Goal: Task Accomplishment & Management: Use online tool/utility

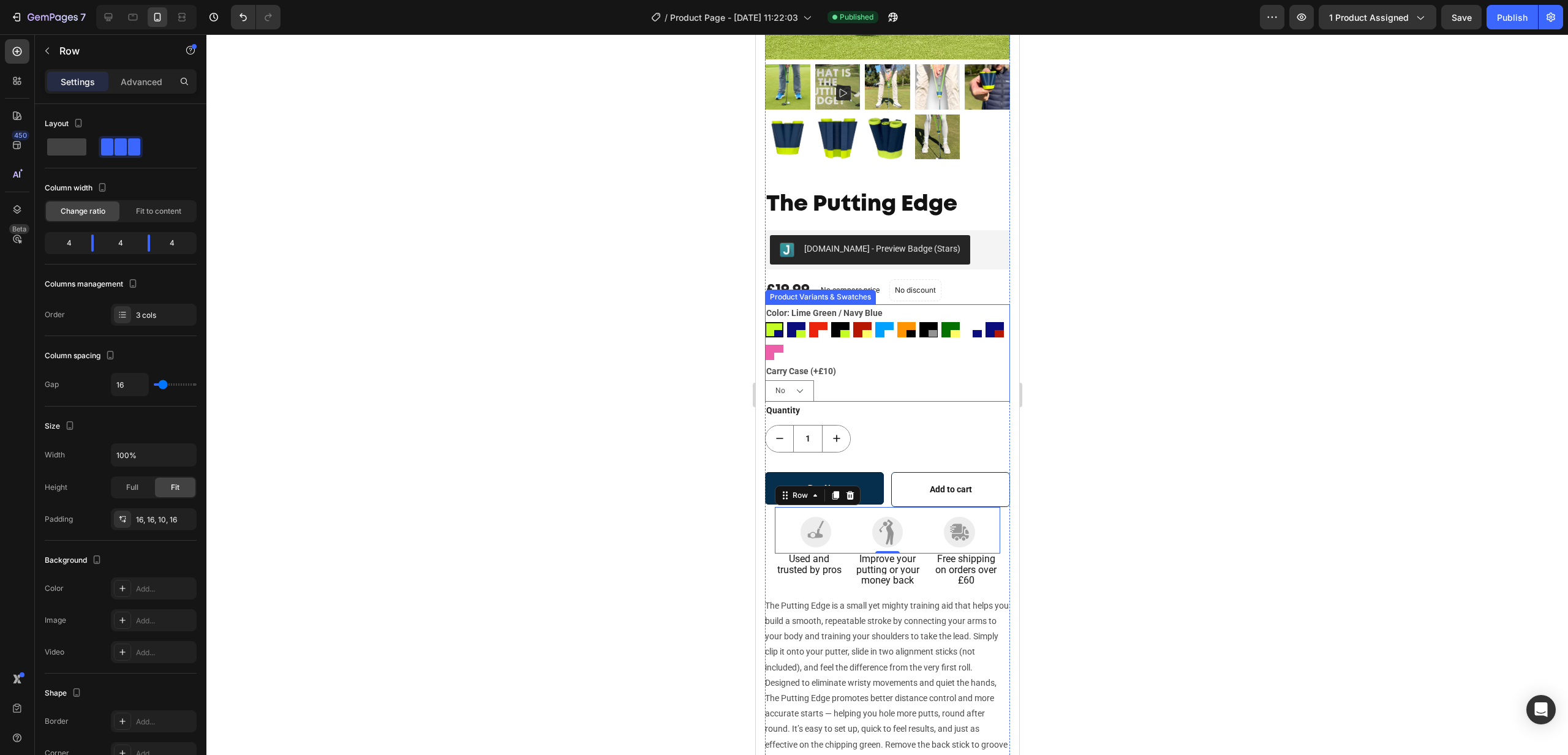
scroll to position [273, 0]
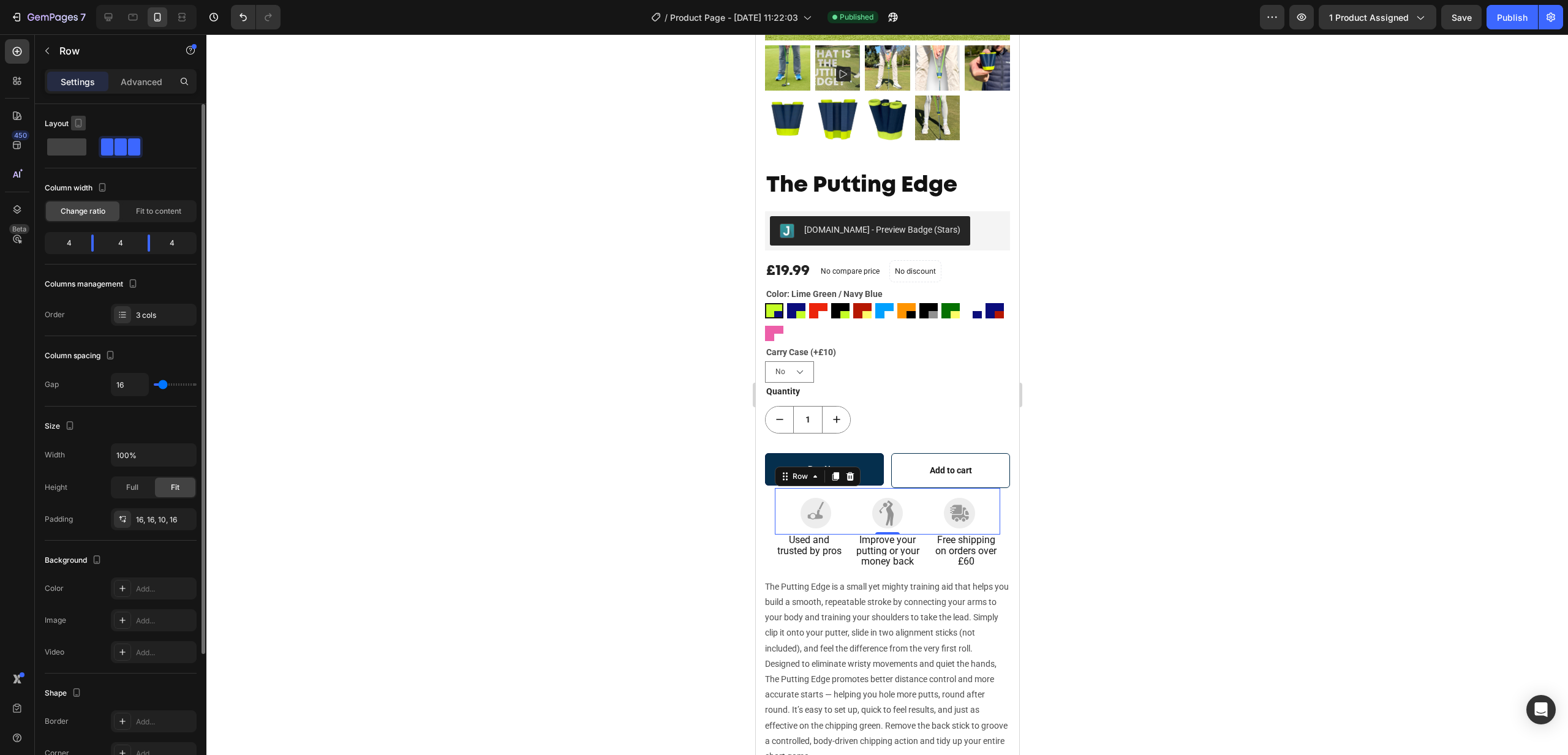
click at [83, 124] on icon "button" at bounding box center [78, 123] width 12 height 12
click at [83, 141] on icon "button" at bounding box center [81, 142] width 12 height 12
type input "1200"
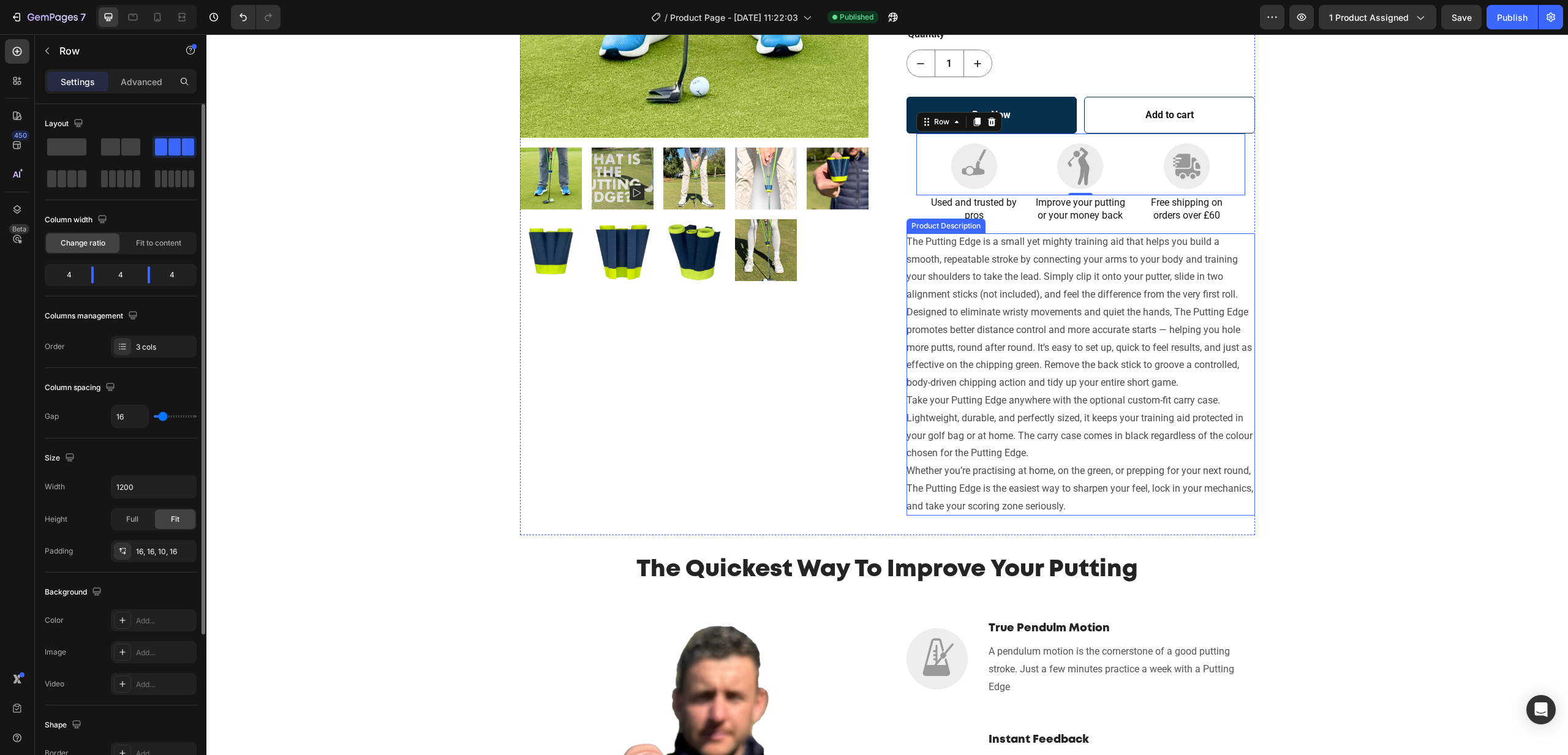
scroll to position [259, 0]
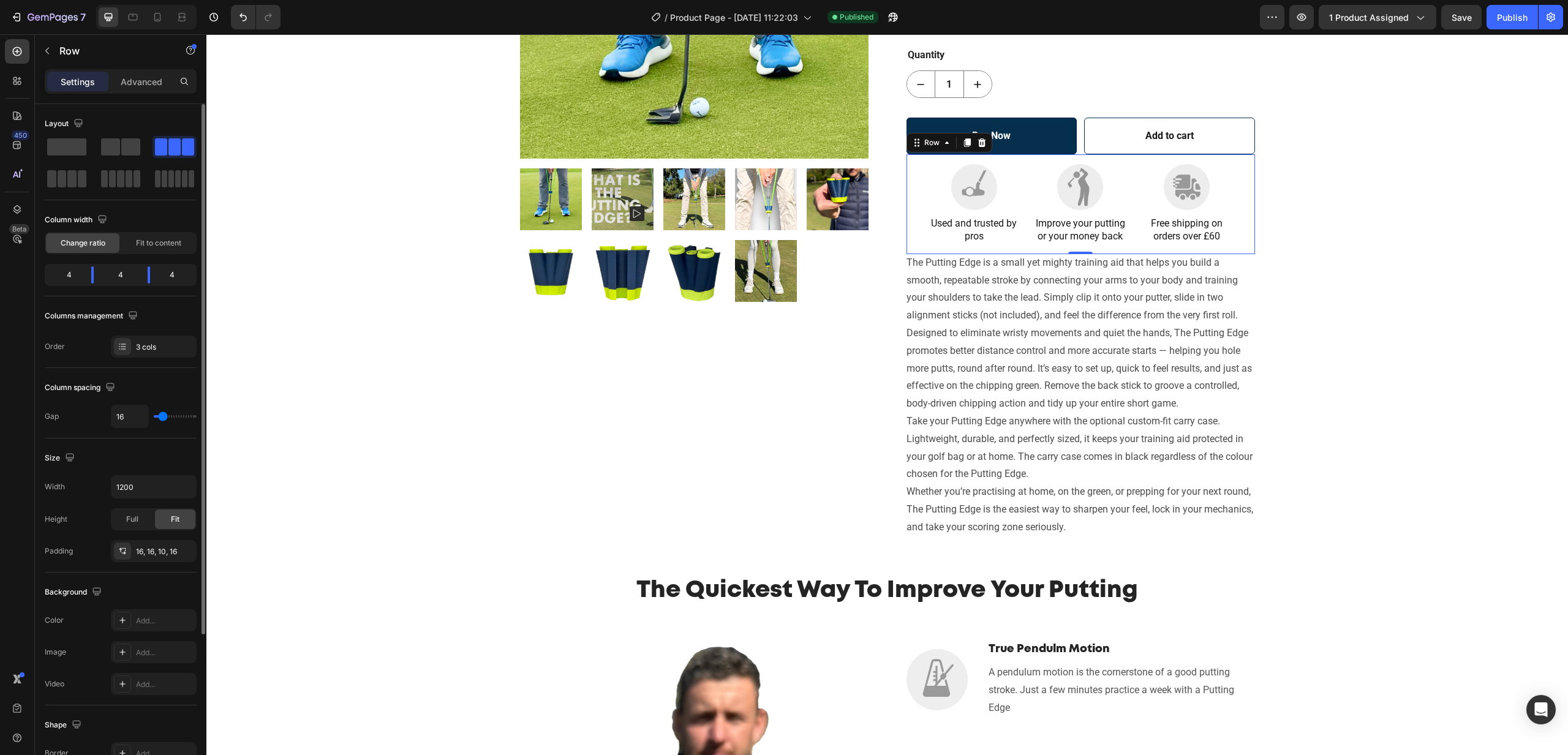
click at [1252, 241] on div "Image Image Image Row Used and trusted by pros Text Block Improve your putting …" at bounding box center [1081, 204] width 349 height 100
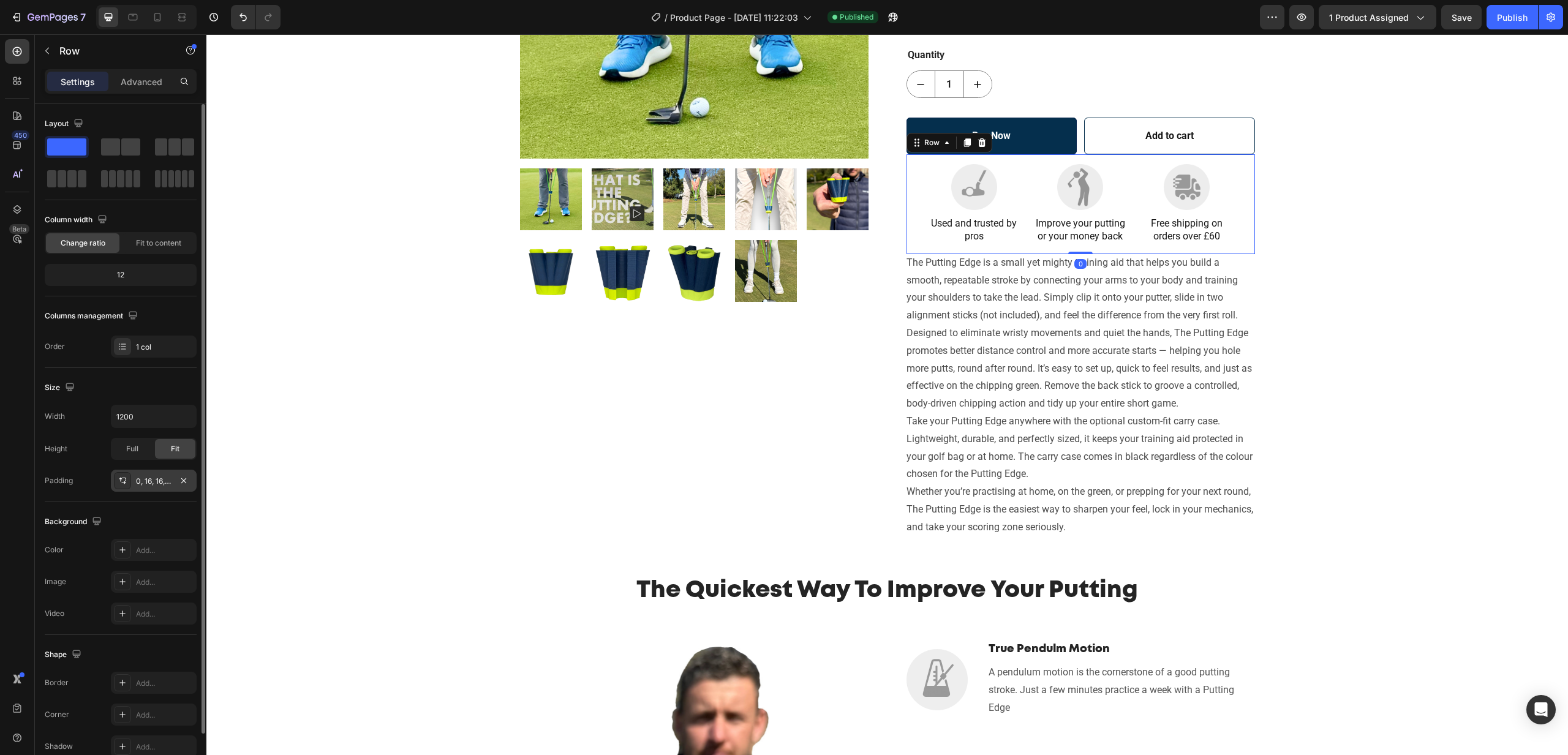
click at [165, 482] on div "0, 16, 16, 16" at bounding box center [154, 481] width 35 height 11
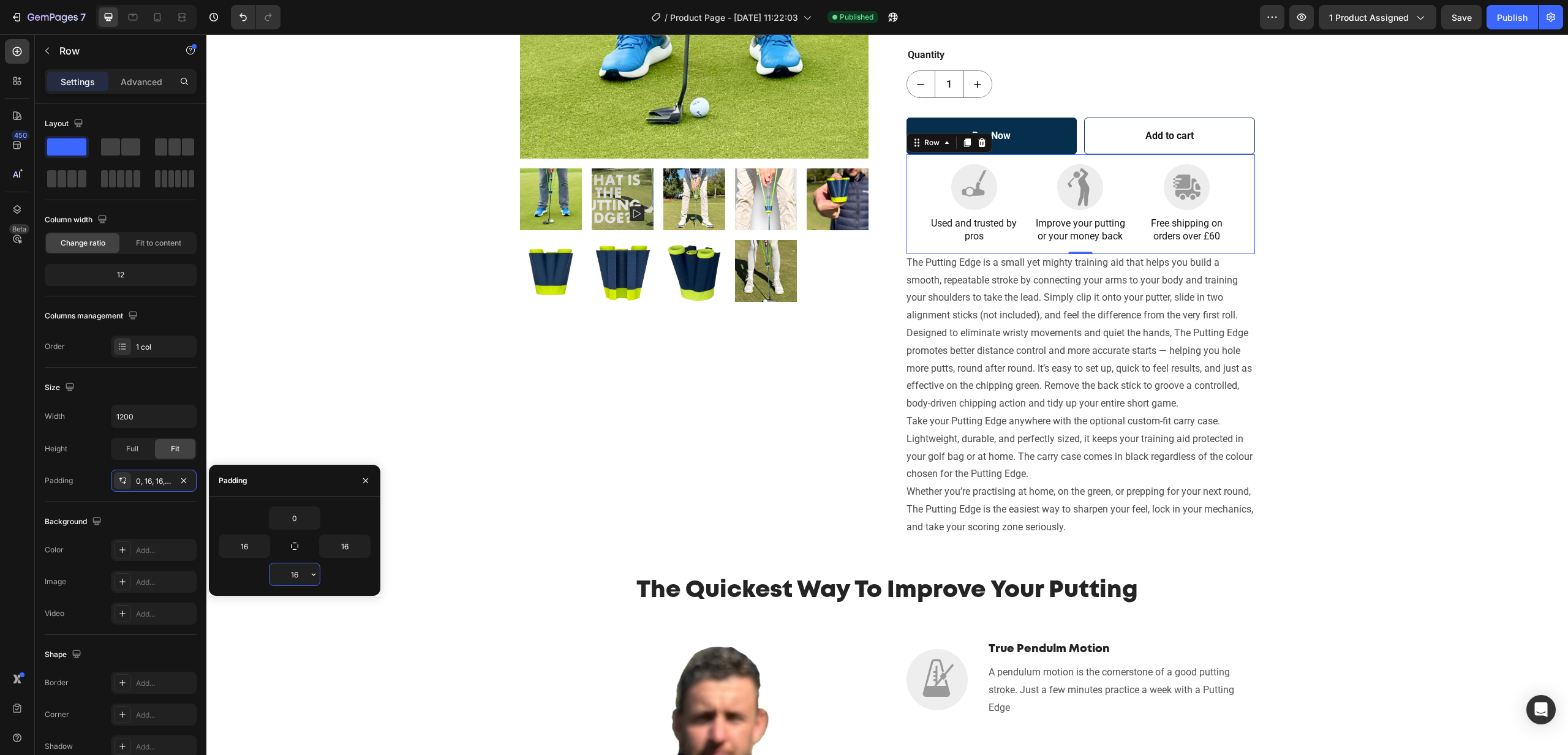
click at [299, 574] on input "16" at bounding box center [294, 574] width 50 height 22
type input "32"
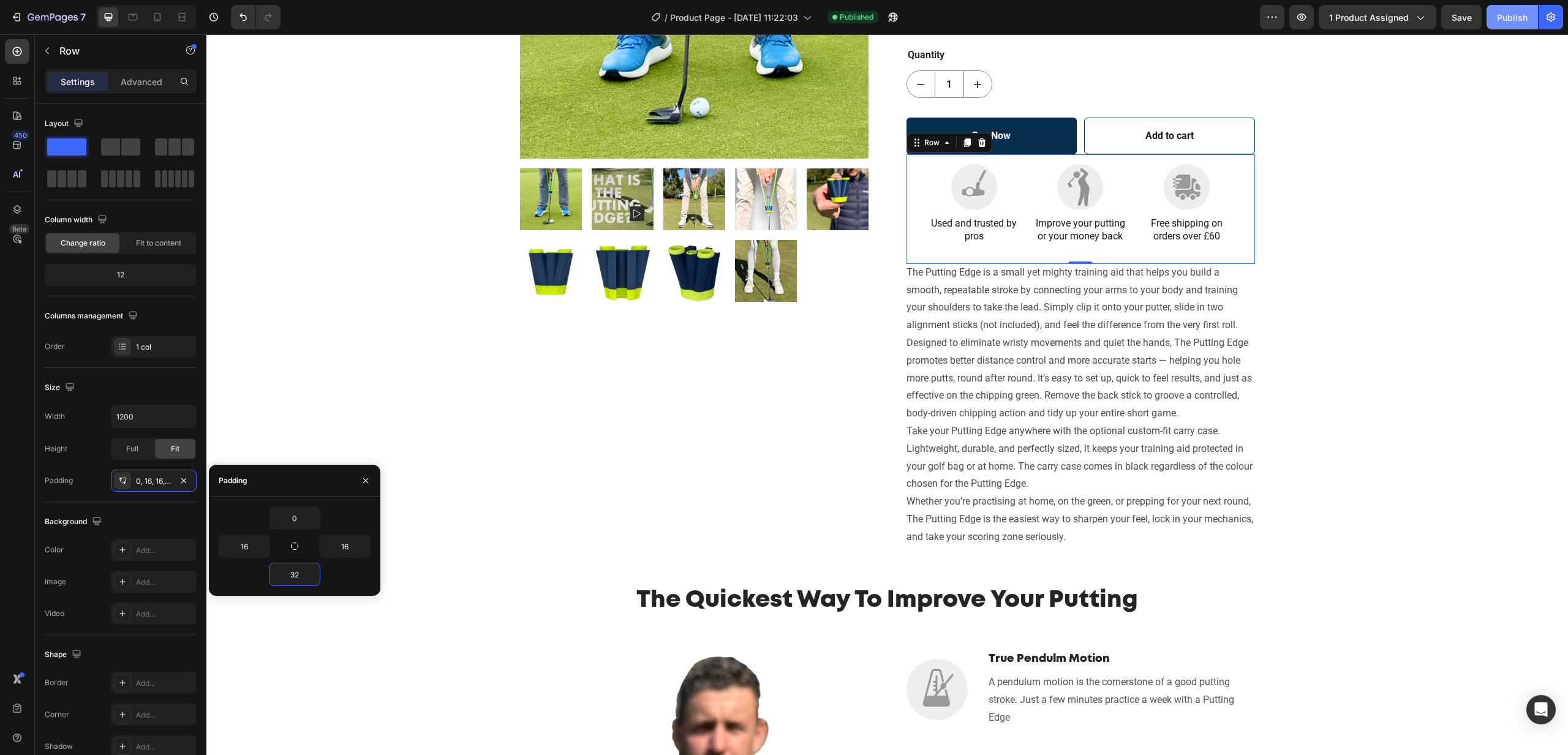
click at [1518, 18] on div "Publish" at bounding box center [1512, 18] width 31 height 13
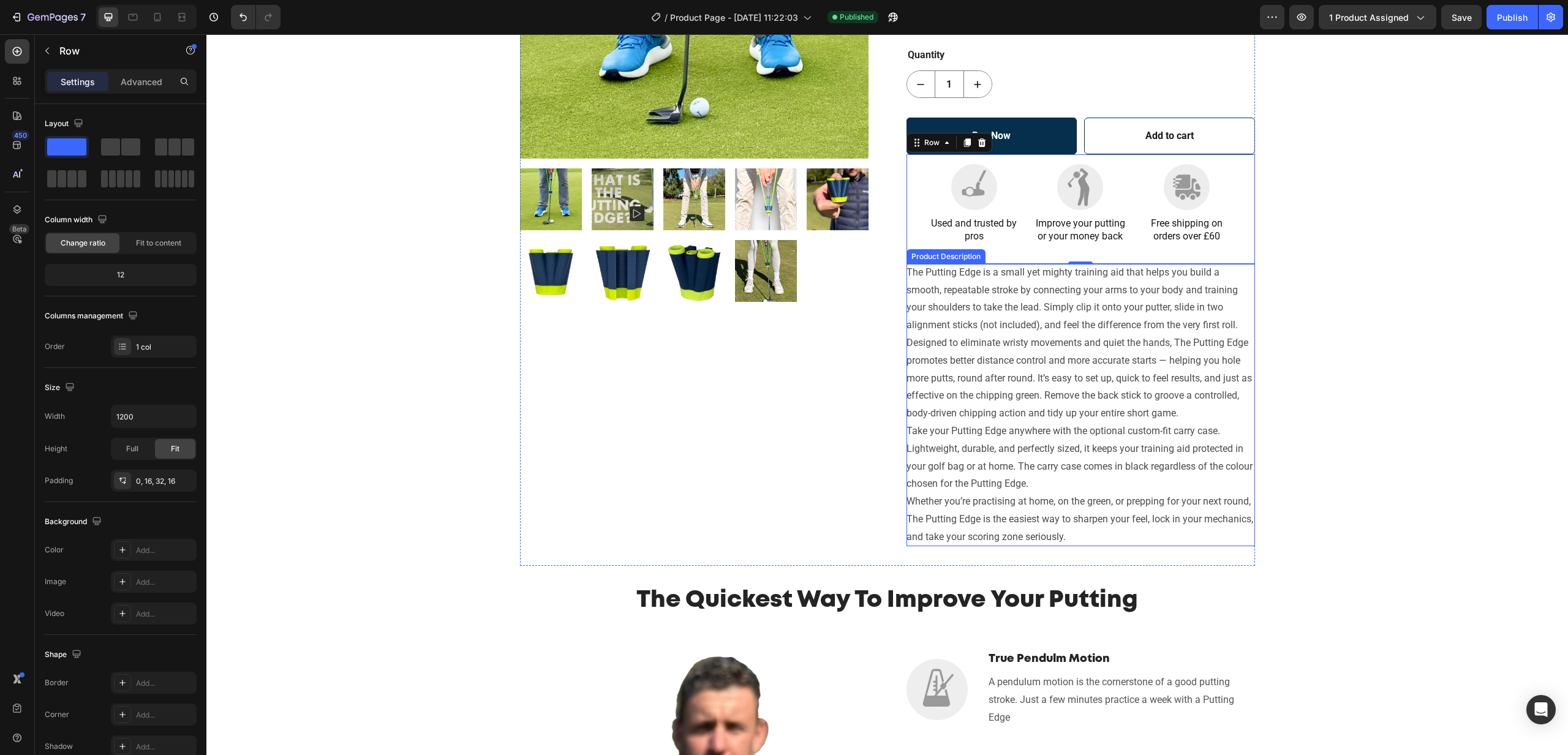
scroll to position [0, 0]
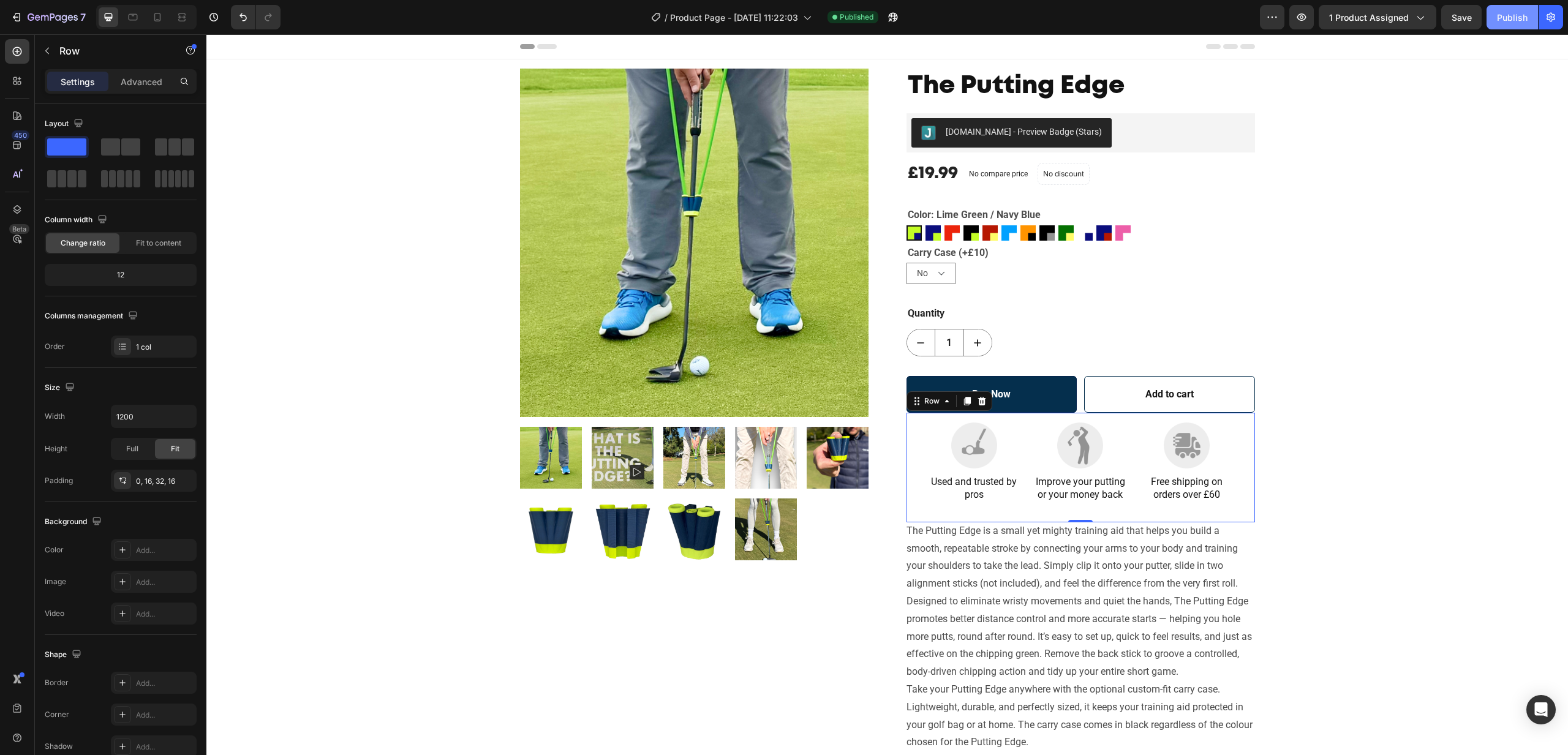
click at [1510, 18] on div "Publish" at bounding box center [1512, 18] width 31 height 13
click at [812, 16] on icon at bounding box center [807, 17] width 12 height 12
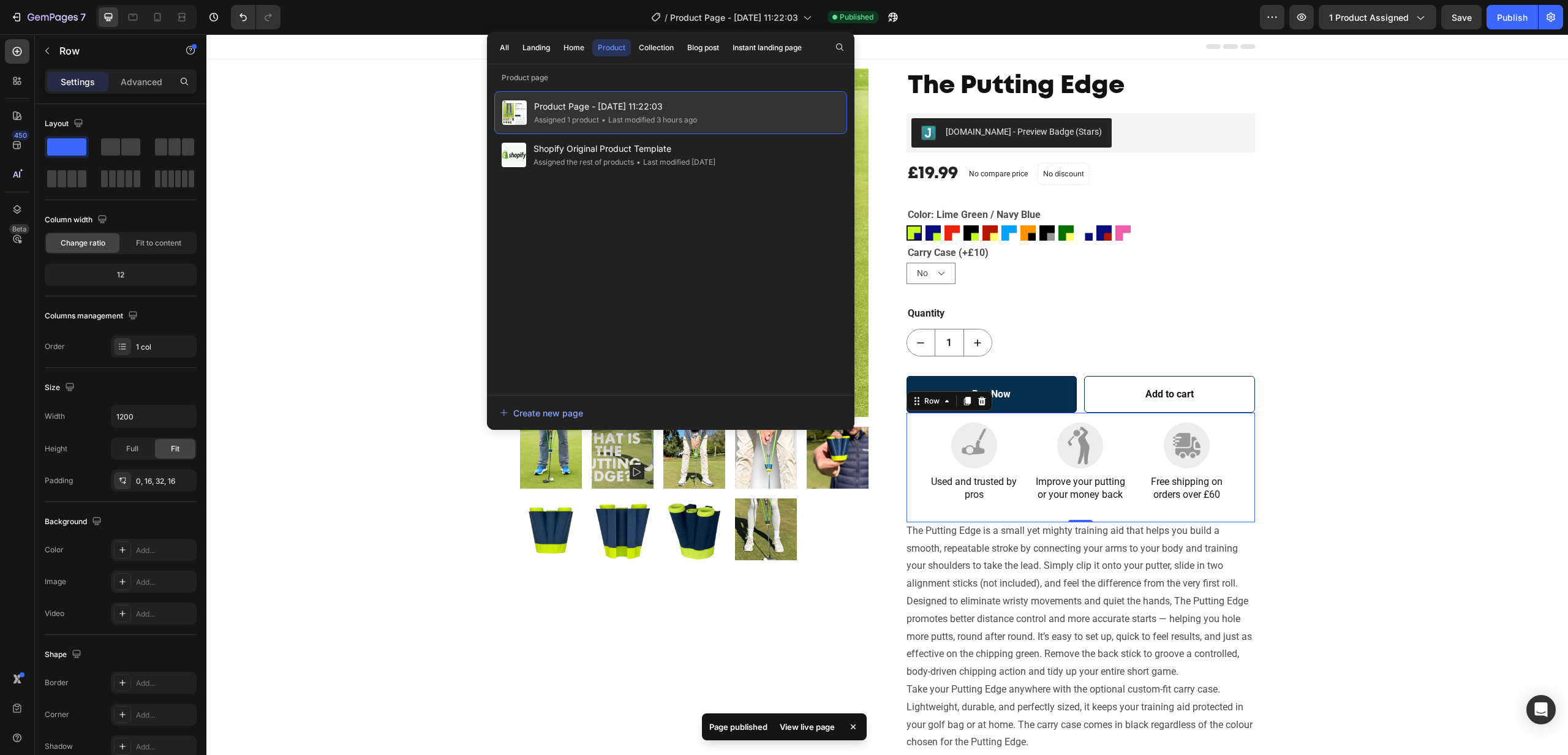
click at [598, 105] on span "Product Page - Aug 25, 11:22:03" at bounding box center [615, 106] width 163 height 14
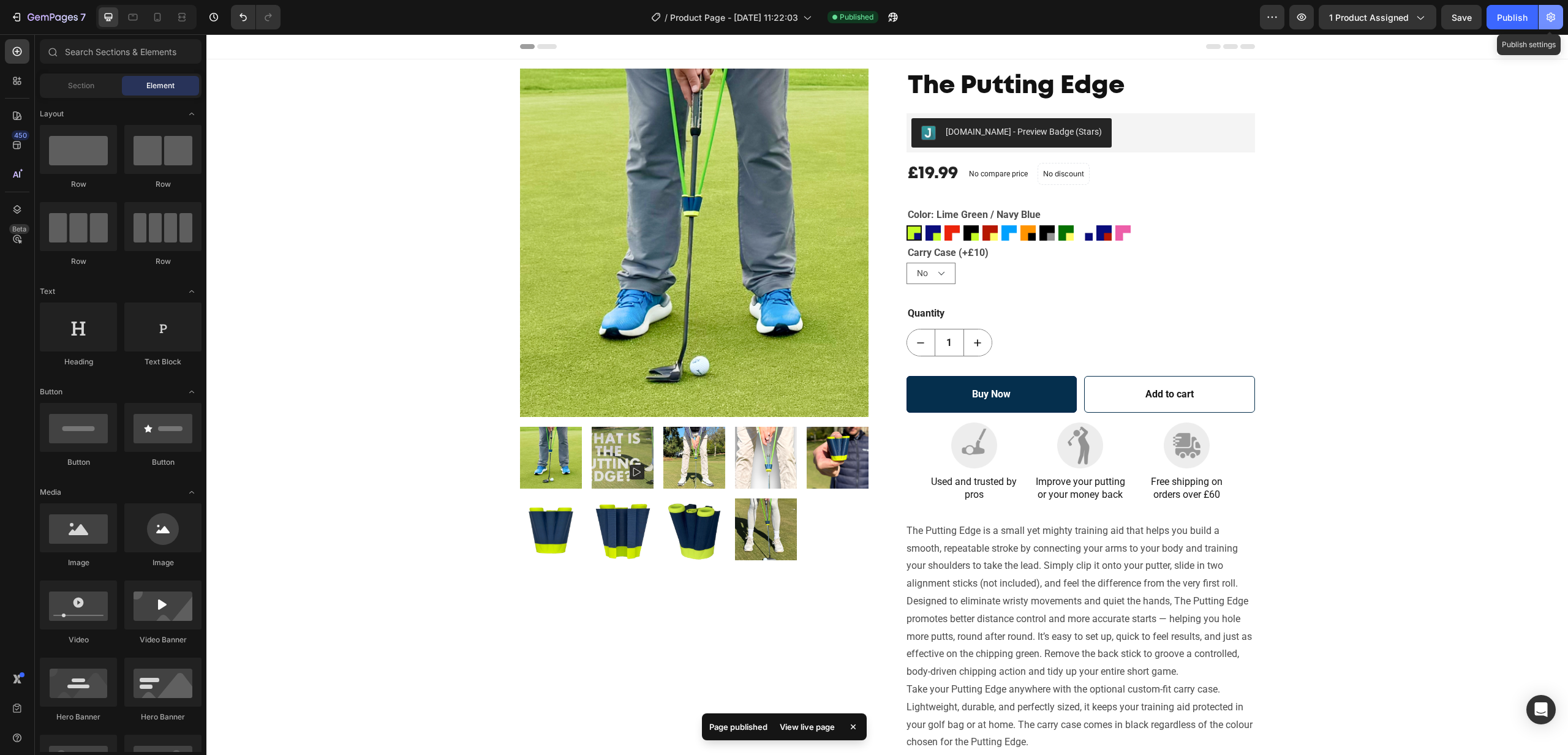
click at [1550, 17] on icon "button" at bounding box center [1551, 18] width 9 height 9
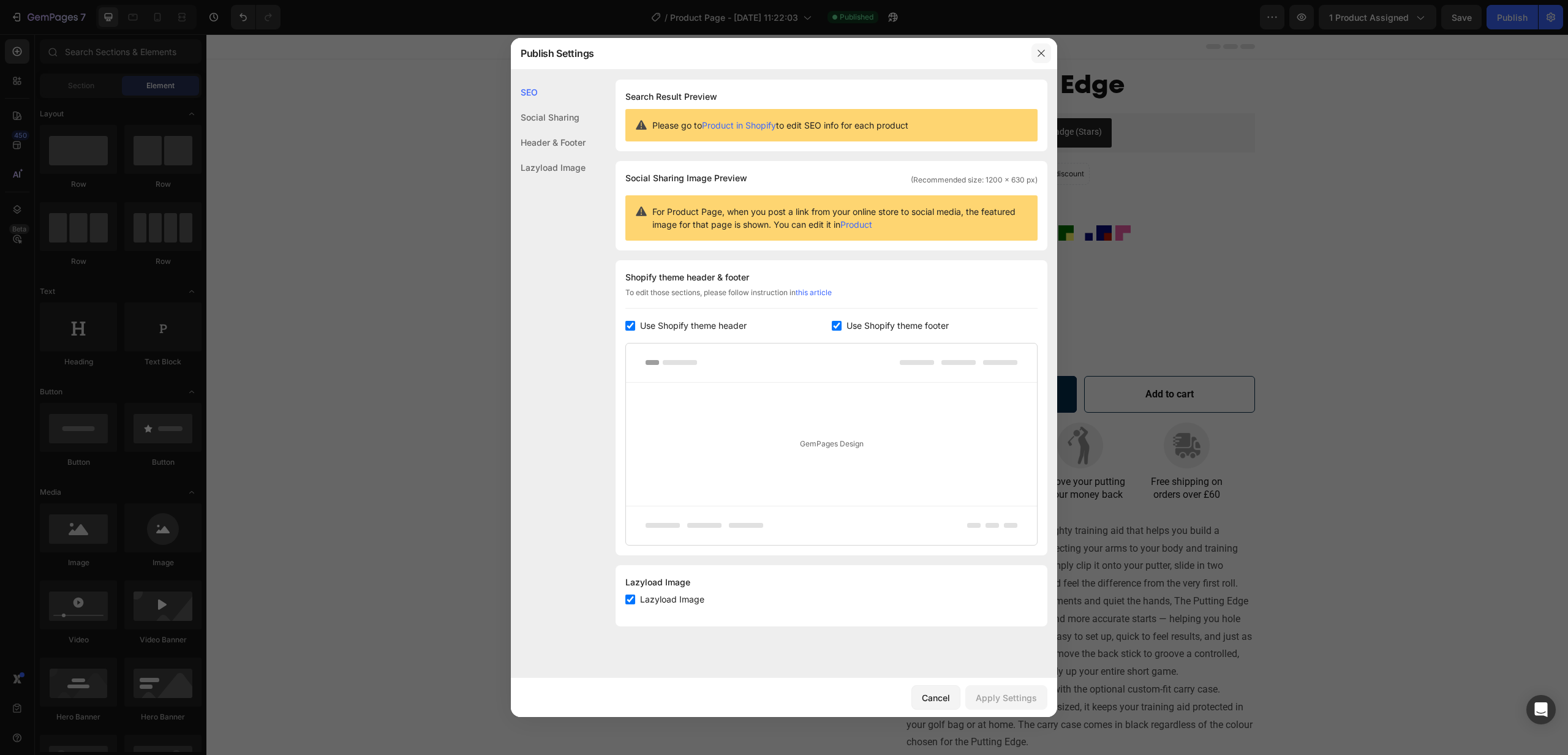
click at [1038, 53] on icon "button" at bounding box center [1041, 53] width 10 height 10
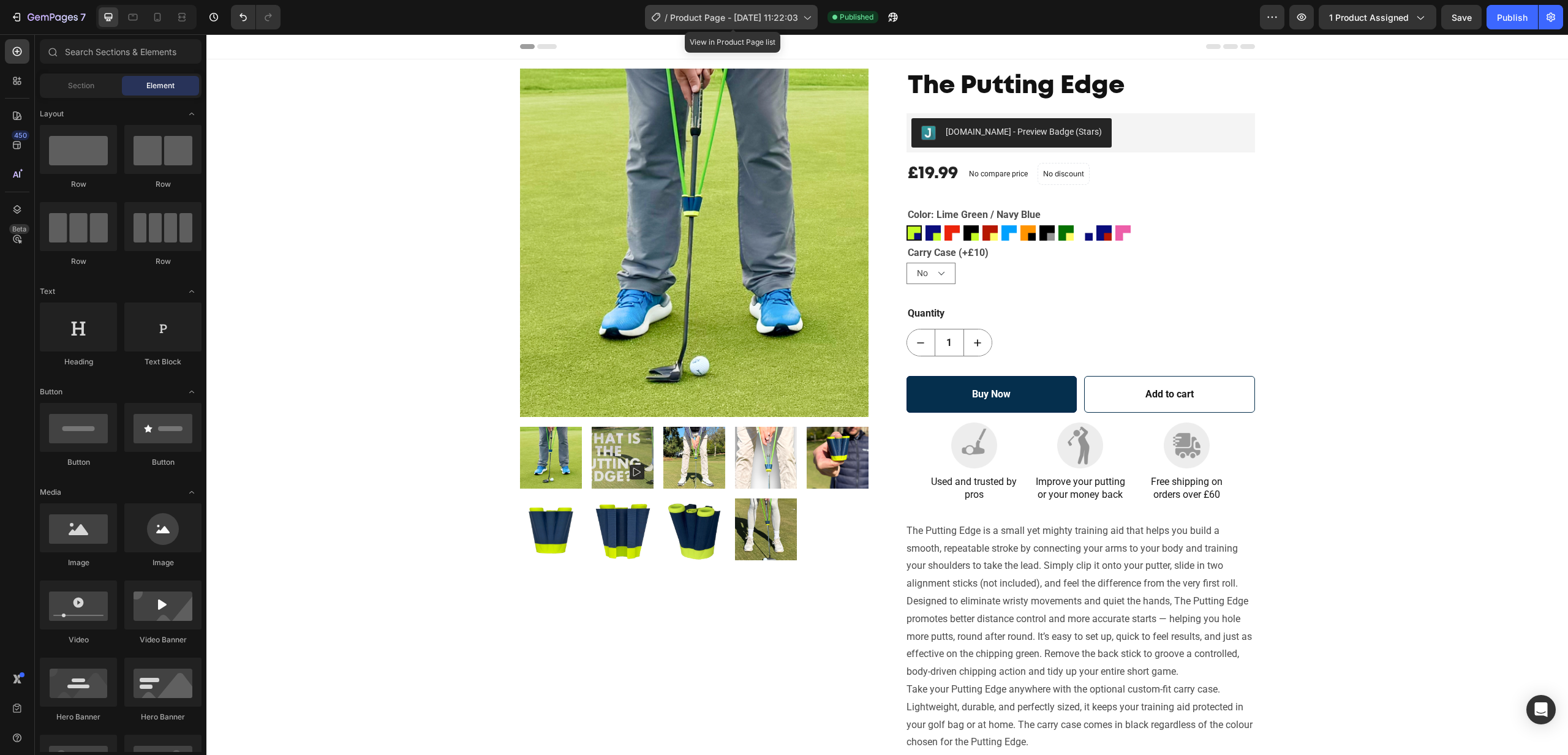
click at [809, 24] on div "/ Product Page - Aug 25, 11:22:03" at bounding box center [732, 16] width 173 height 24
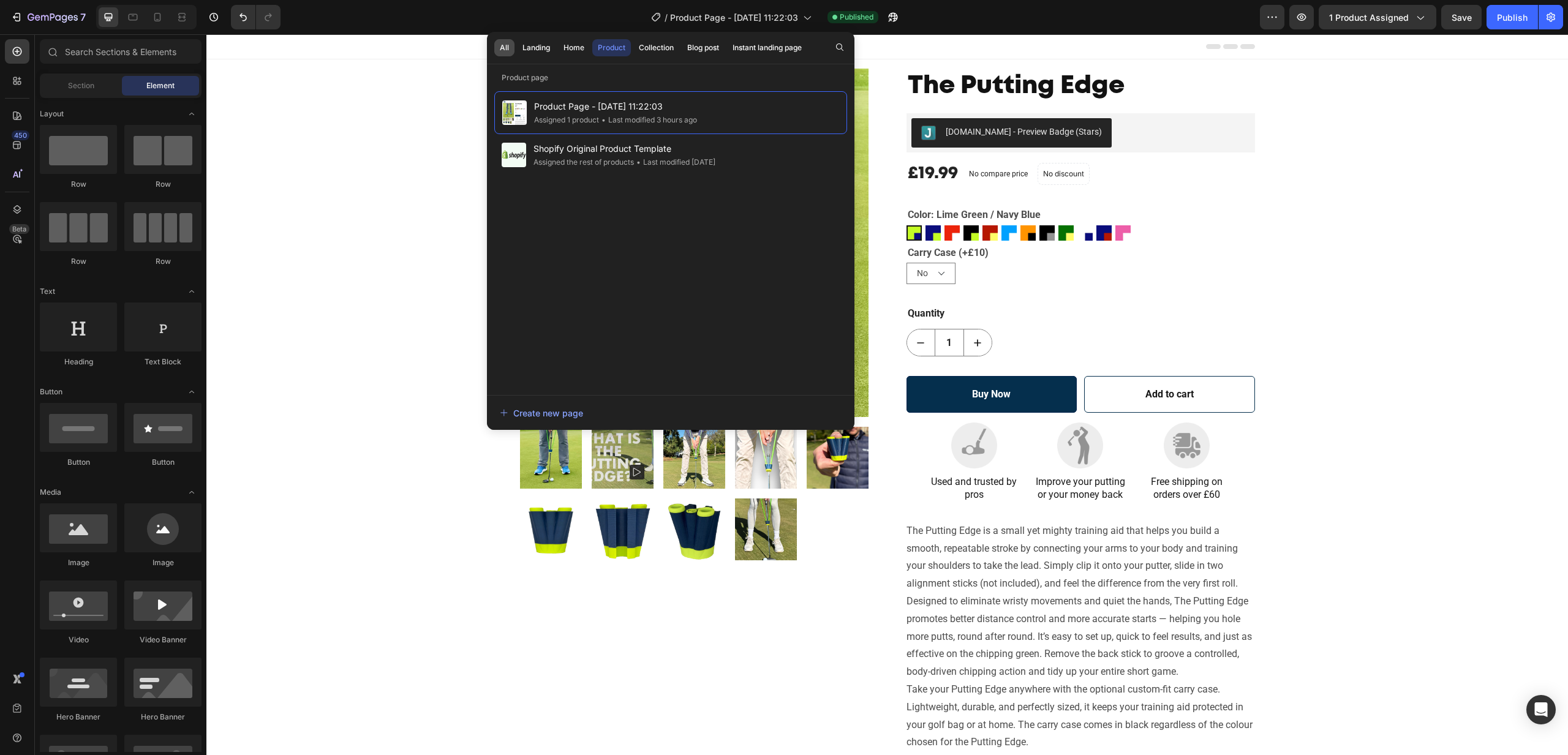
click at [504, 45] on div "All" at bounding box center [505, 48] width 9 height 11
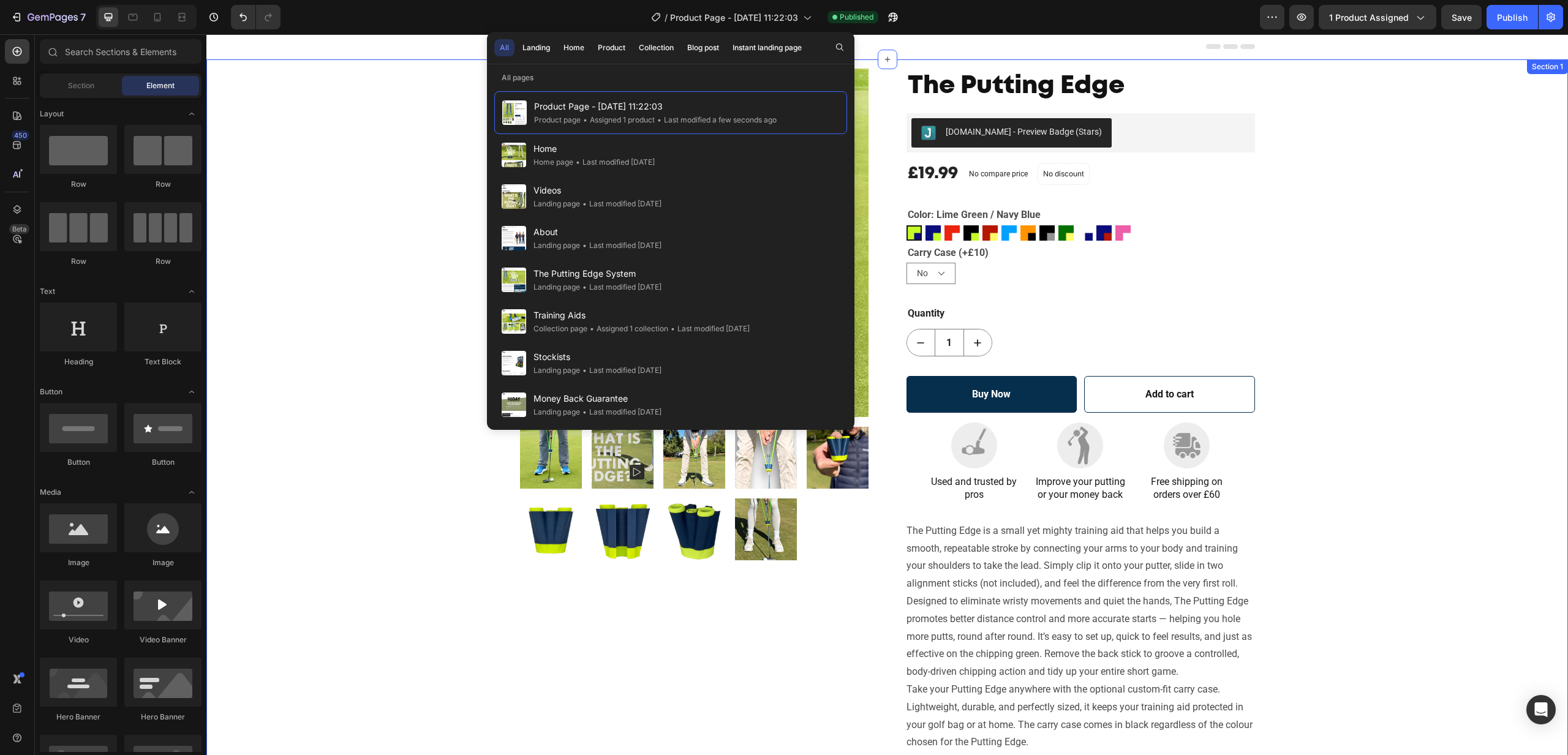
click at [290, 344] on div "Product Images The Putting Edge Product Title Judge.me - Preview Badge (Stars) …" at bounding box center [887, 447] width 1343 height 756
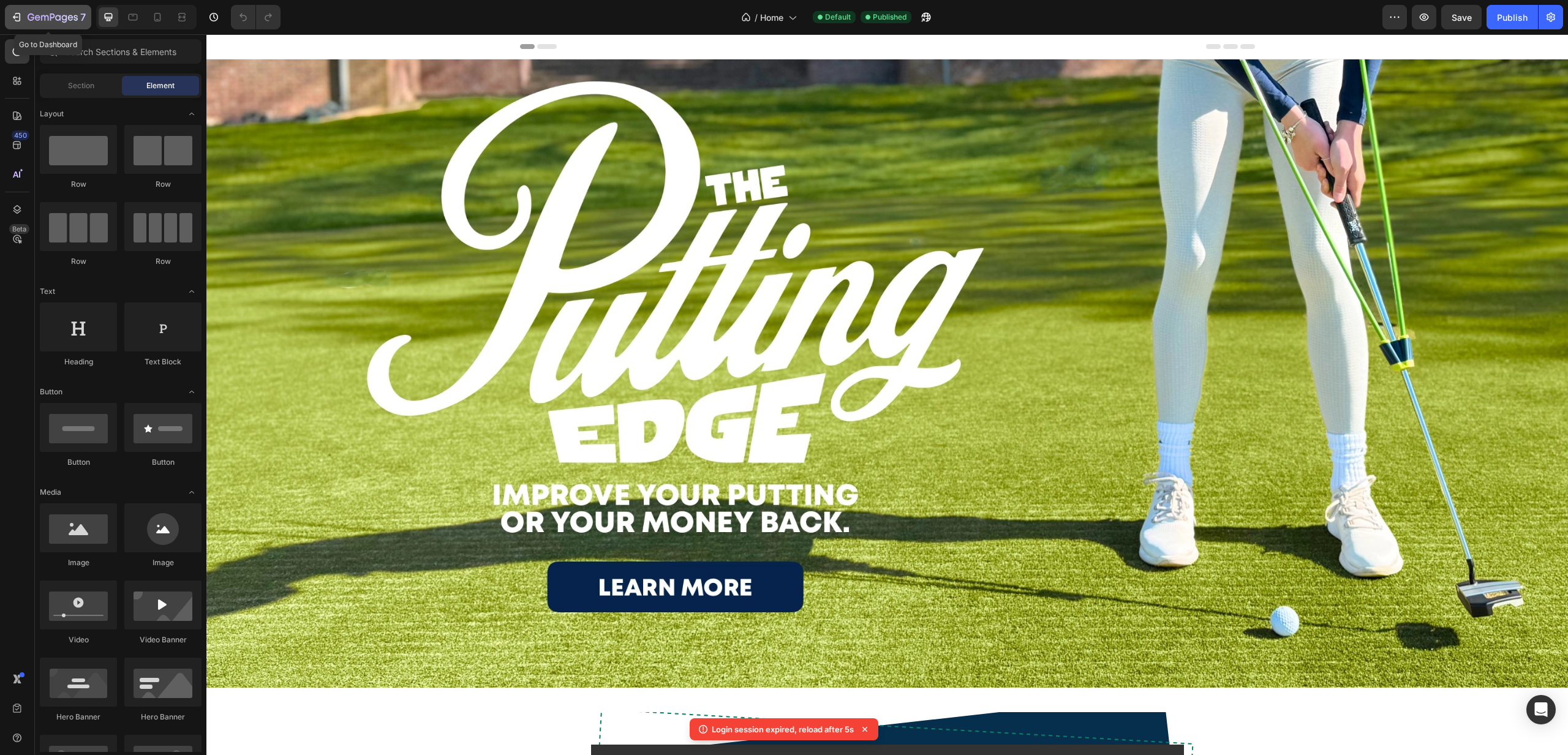
click at [35, 14] on icon "button" at bounding box center [52, 18] width 50 height 10
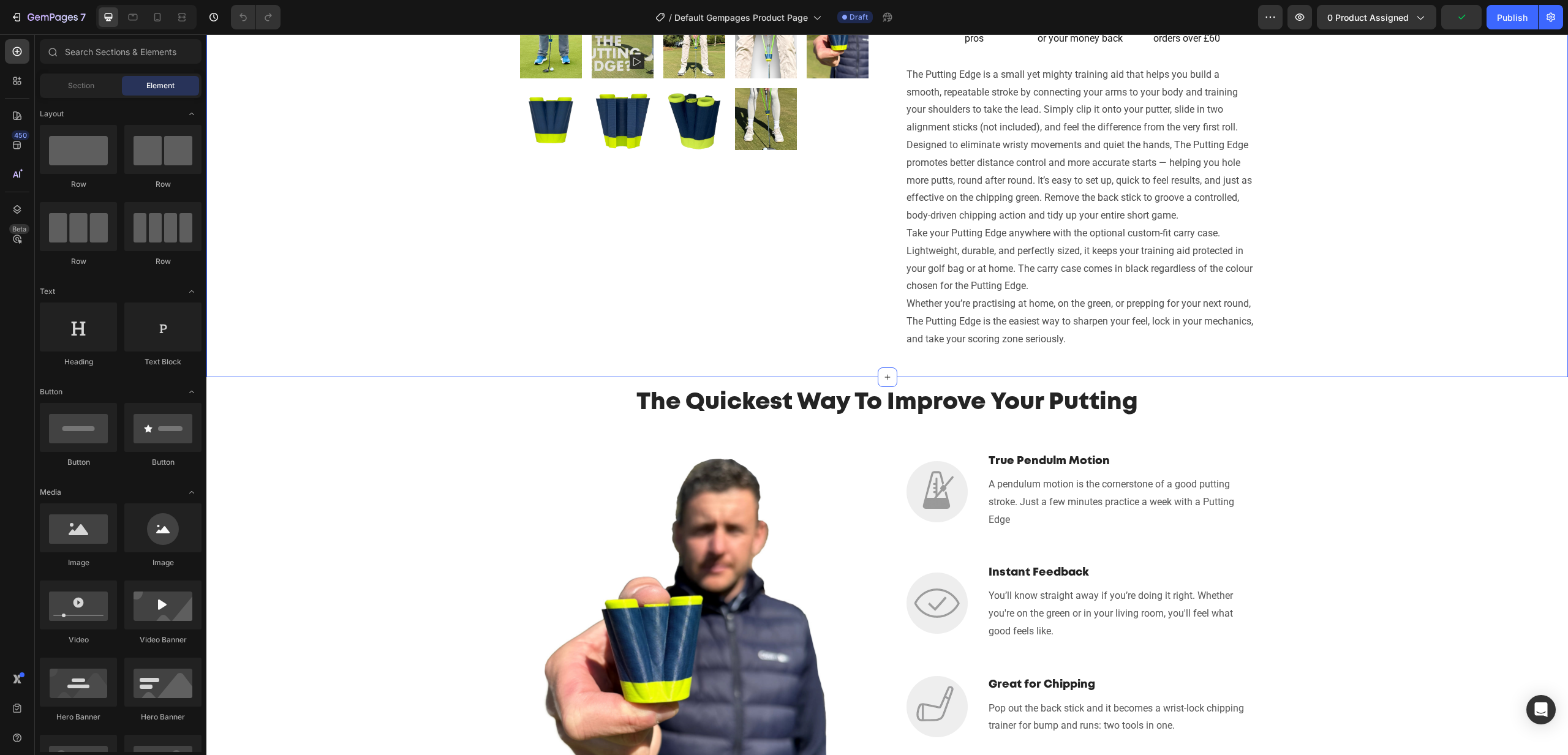
scroll to position [606, 0]
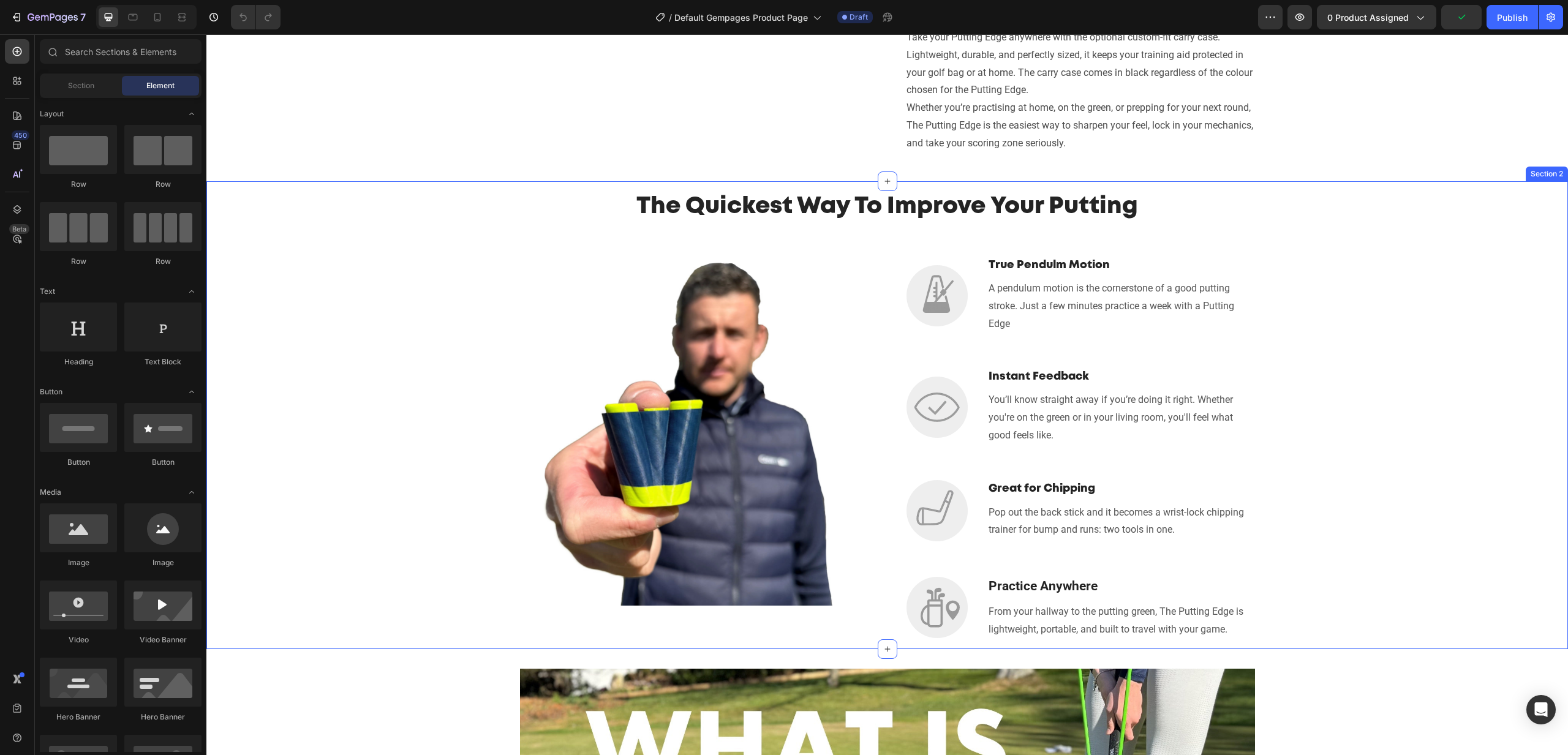
click at [1318, 258] on div "The Quickest Way To Improve Your Putting Heading Row Image Image True Pendulm M…" at bounding box center [887, 415] width 1343 height 449
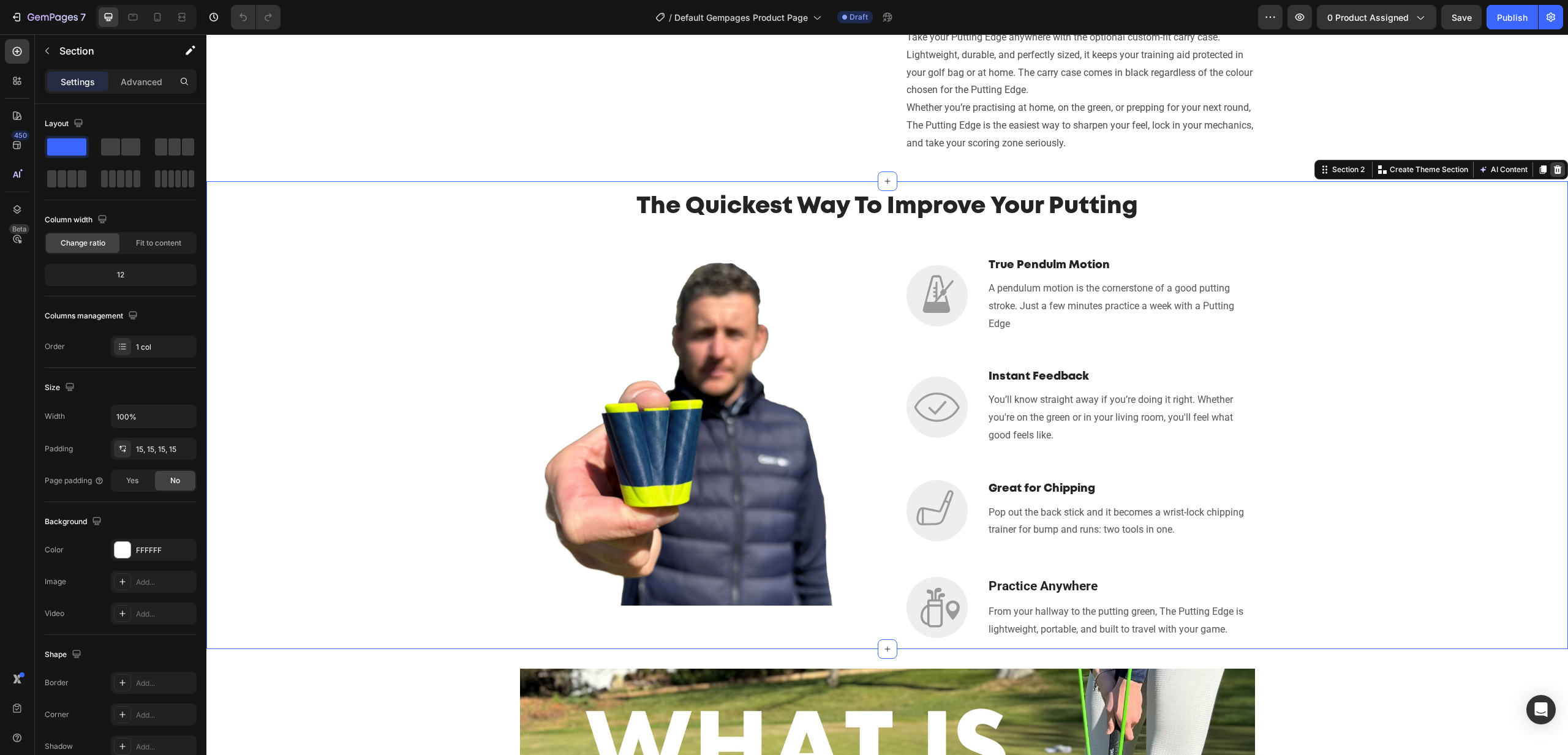
click at [1563, 177] on div at bounding box center [1558, 170] width 14 height 14
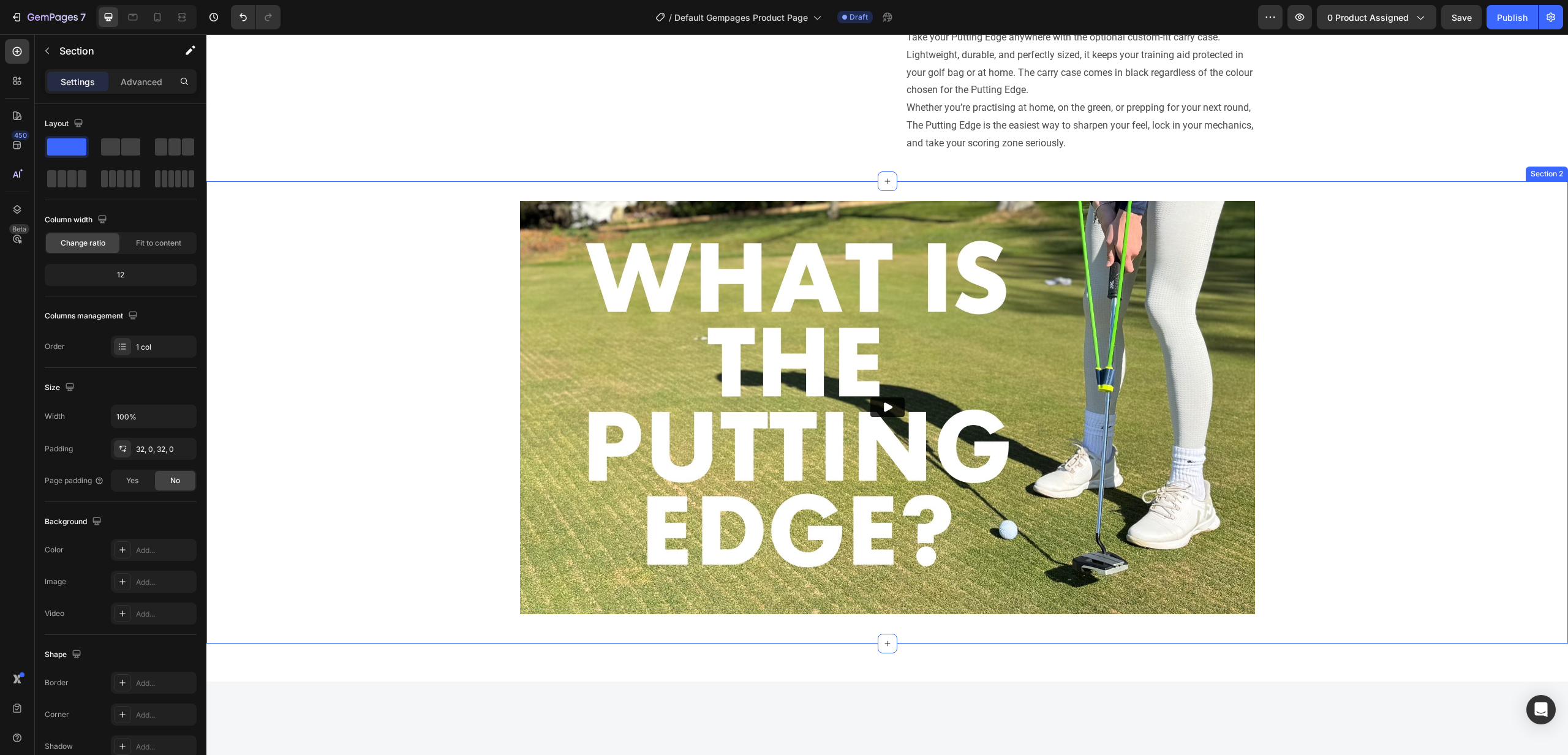
click at [1392, 257] on div "Video Row" at bounding box center [887, 413] width 1362 height 423
click at [1561, 174] on icon at bounding box center [1558, 170] width 10 height 10
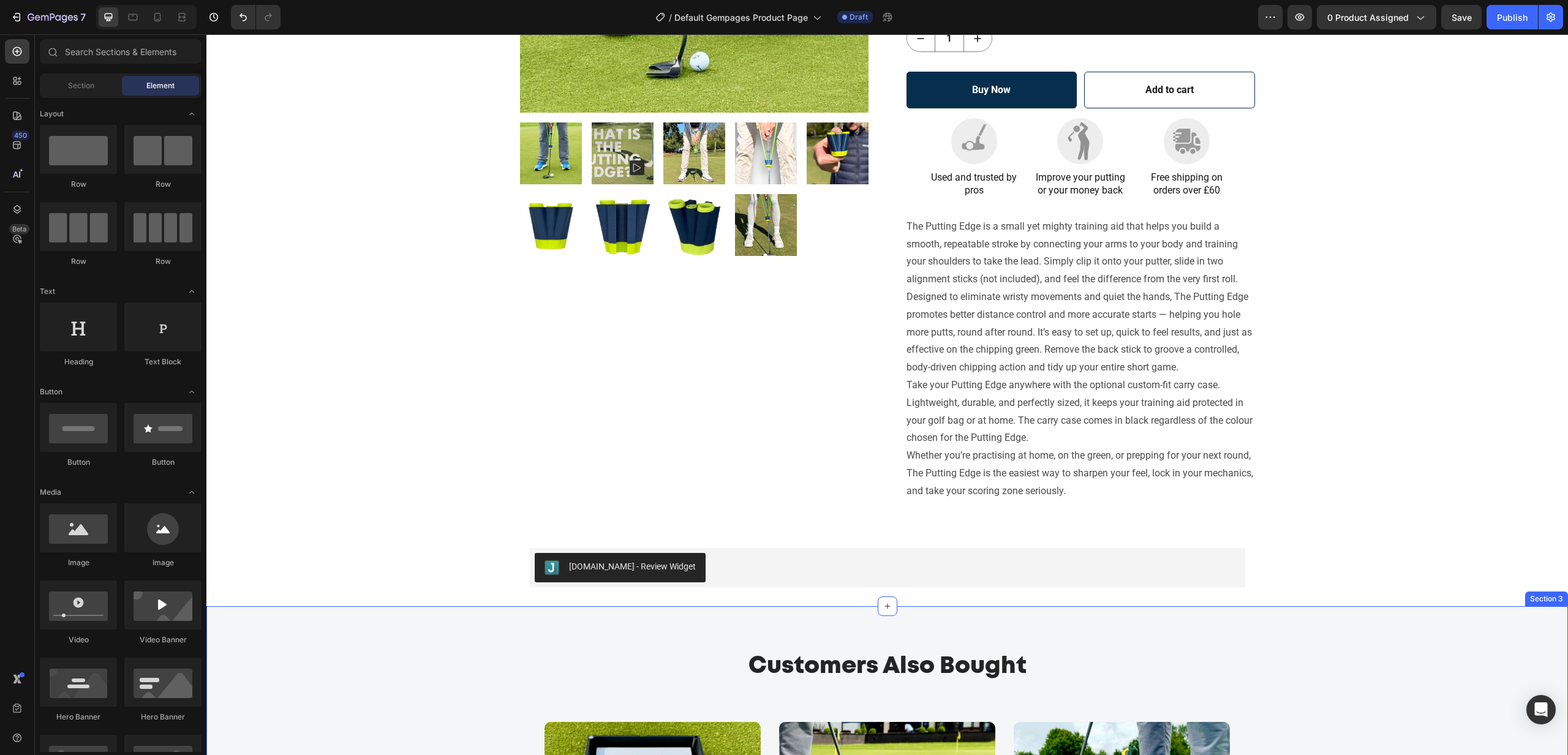
scroll to position [0, 0]
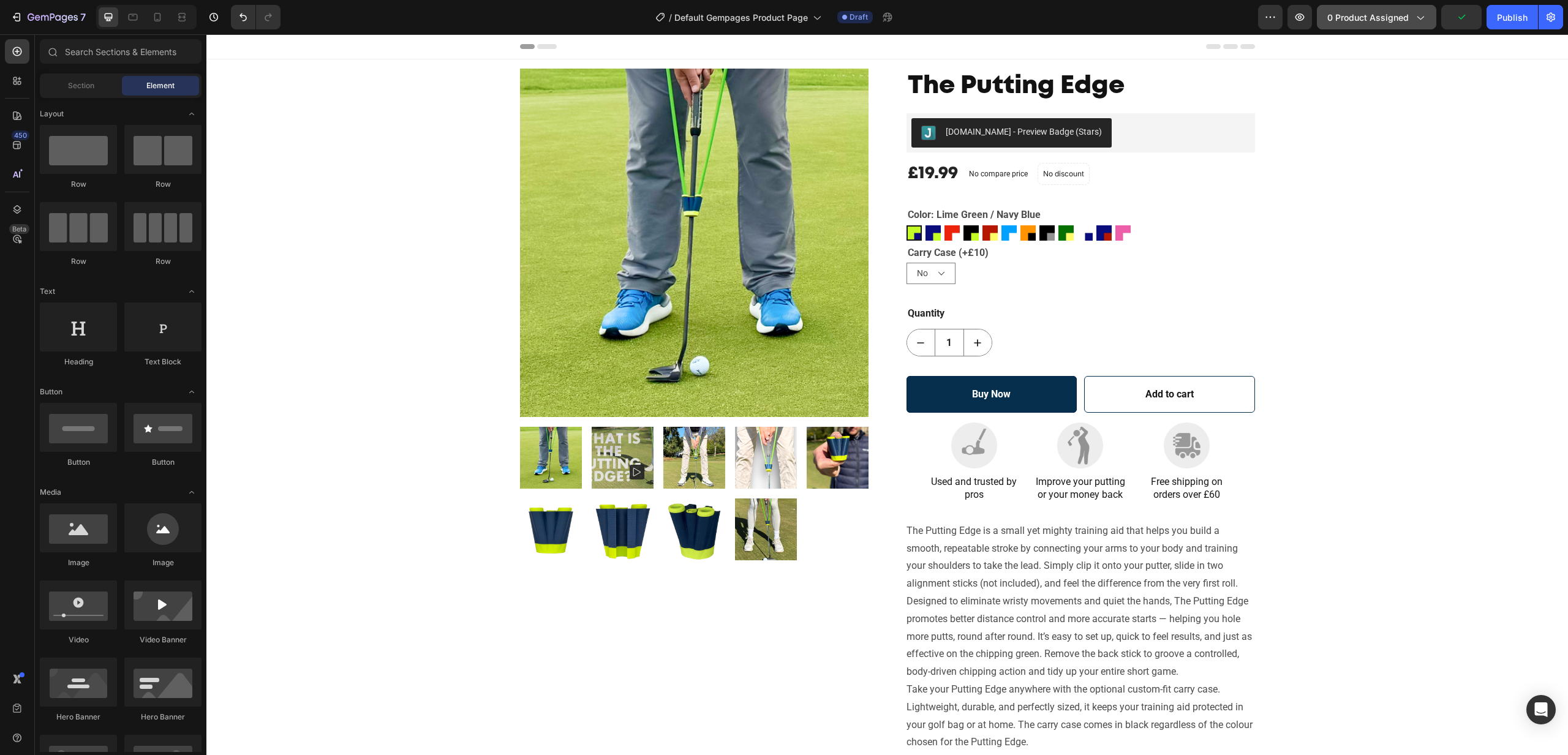
click at [1381, 19] on span "0 product assigned" at bounding box center [1368, 18] width 81 height 13
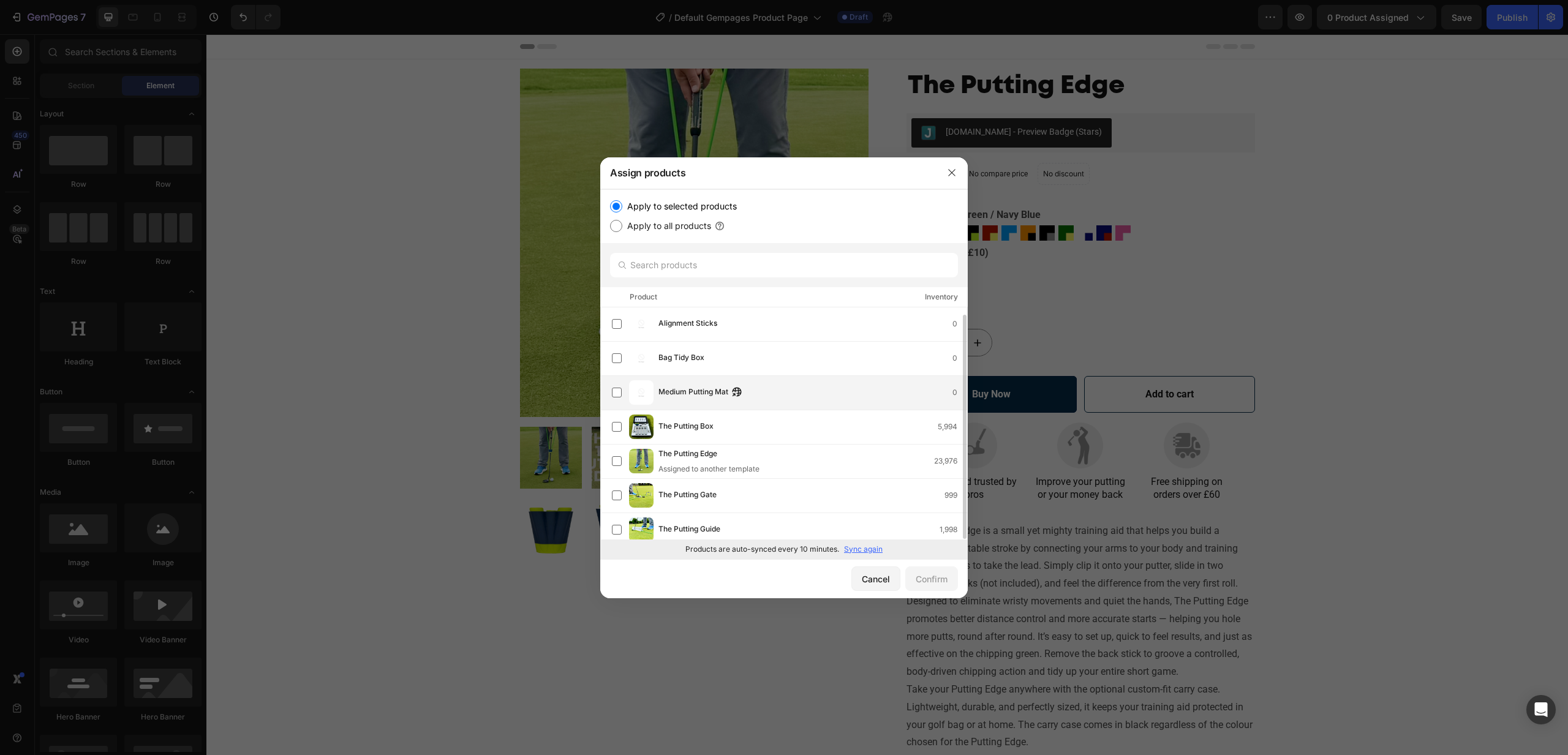
scroll to position [4, 0]
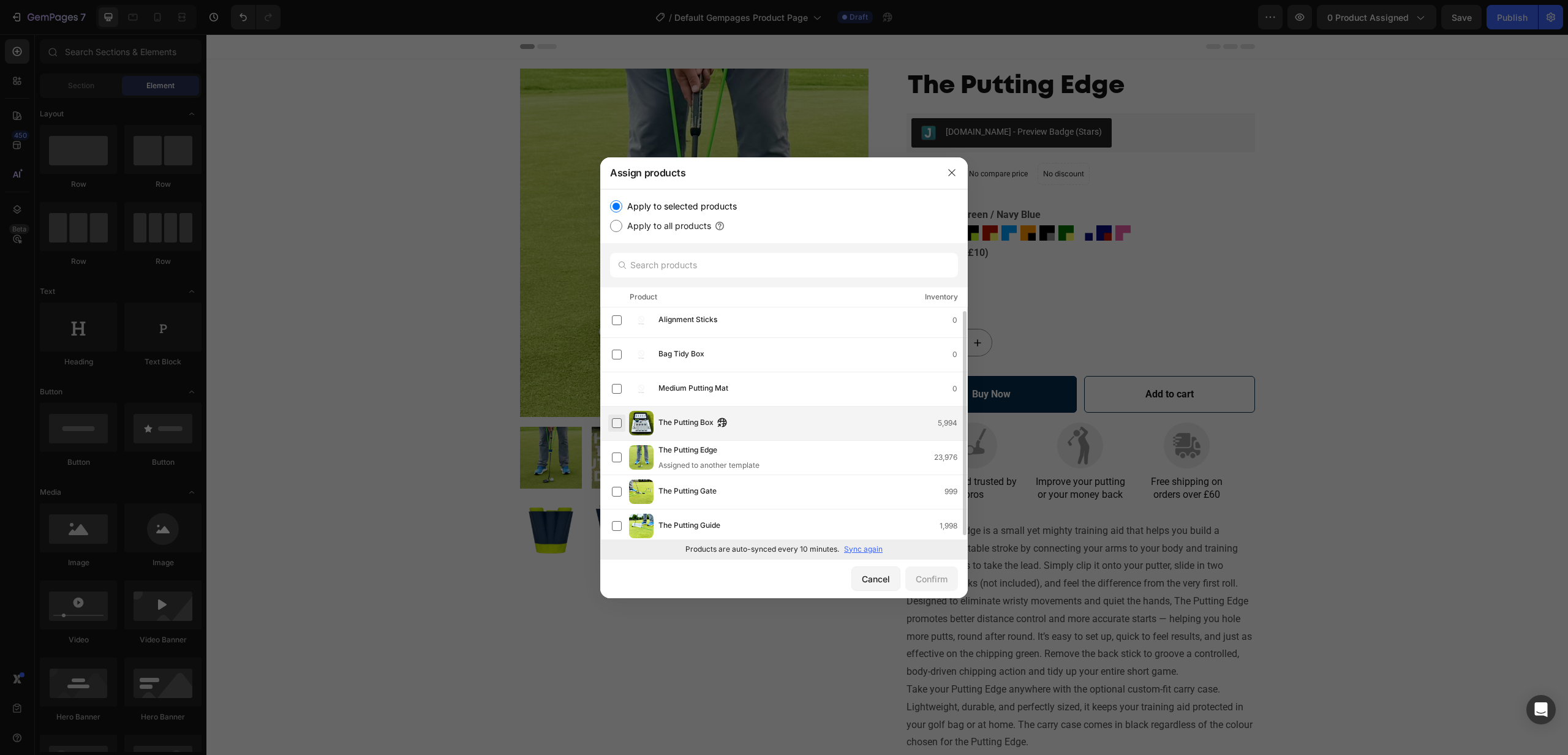
click at [615, 423] on label at bounding box center [617, 423] width 10 height 10
click at [616, 489] on label at bounding box center [617, 491] width 10 height 10
click at [617, 523] on label at bounding box center [617, 526] width 10 height 10
click at [928, 577] on div "Confirm" at bounding box center [932, 579] width 32 height 13
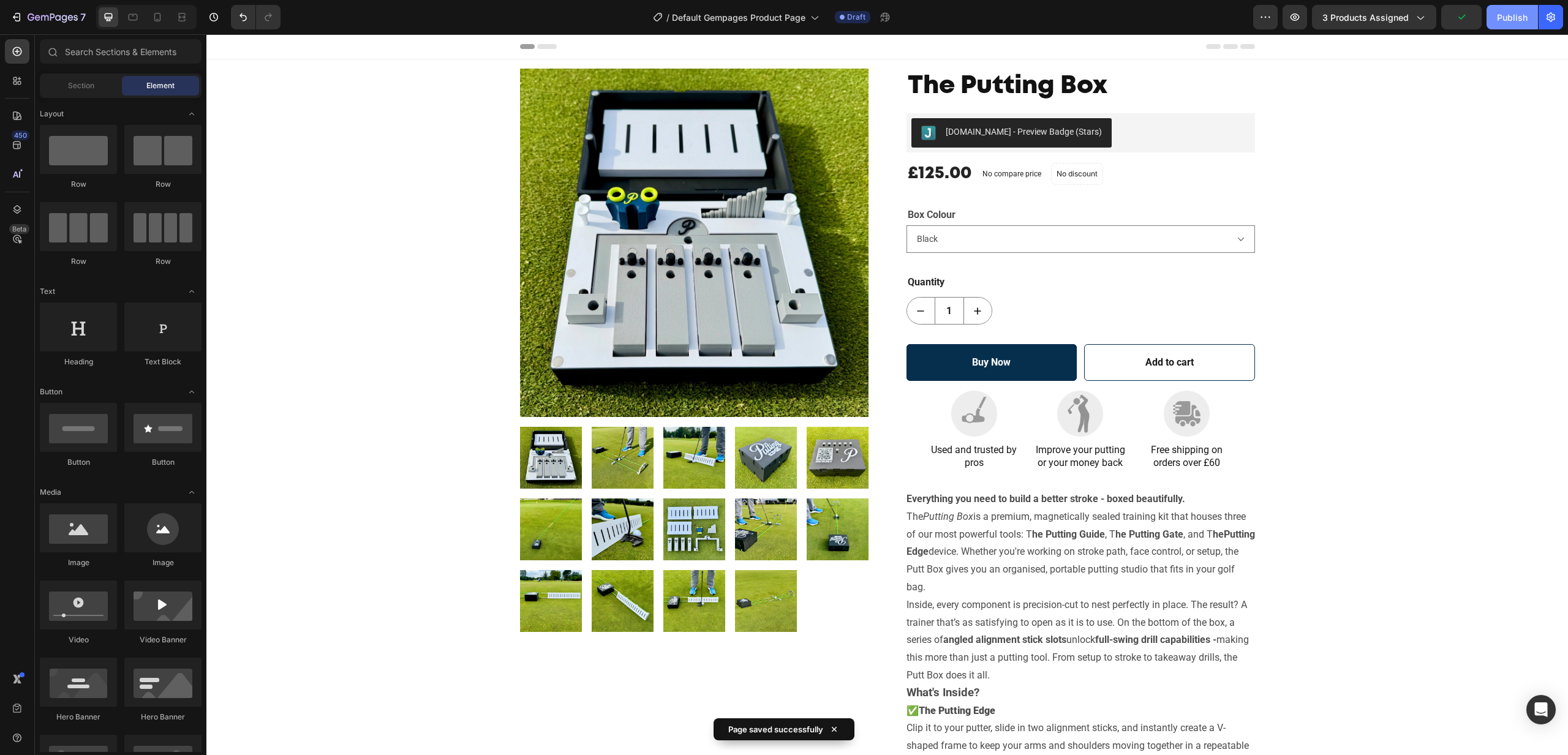
click at [1518, 16] on div "Publish" at bounding box center [1512, 18] width 31 height 13
click at [1242, 238] on select "Black Green Red Orange Blue Gray" at bounding box center [1081, 239] width 349 height 28
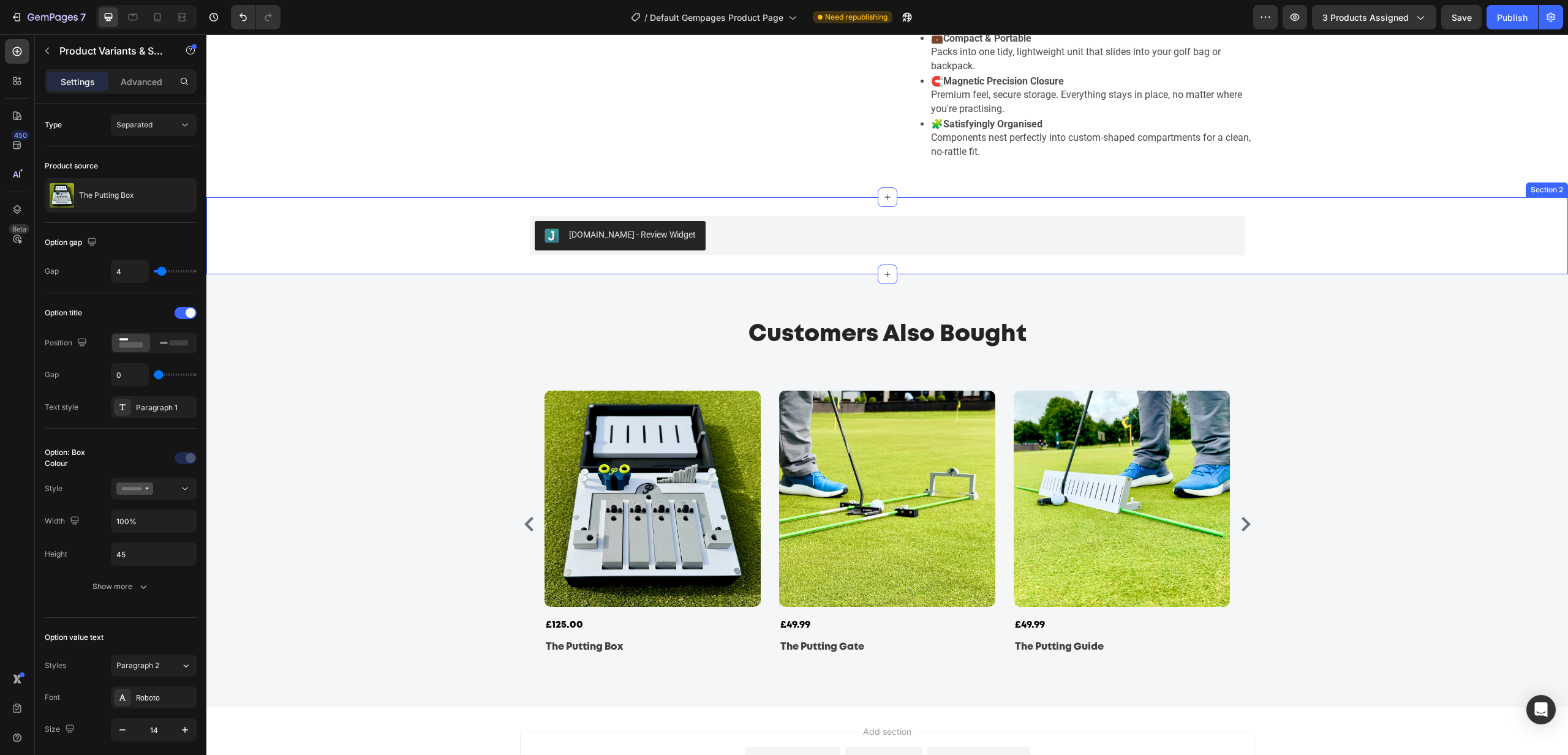
scroll to position [1078, 0]
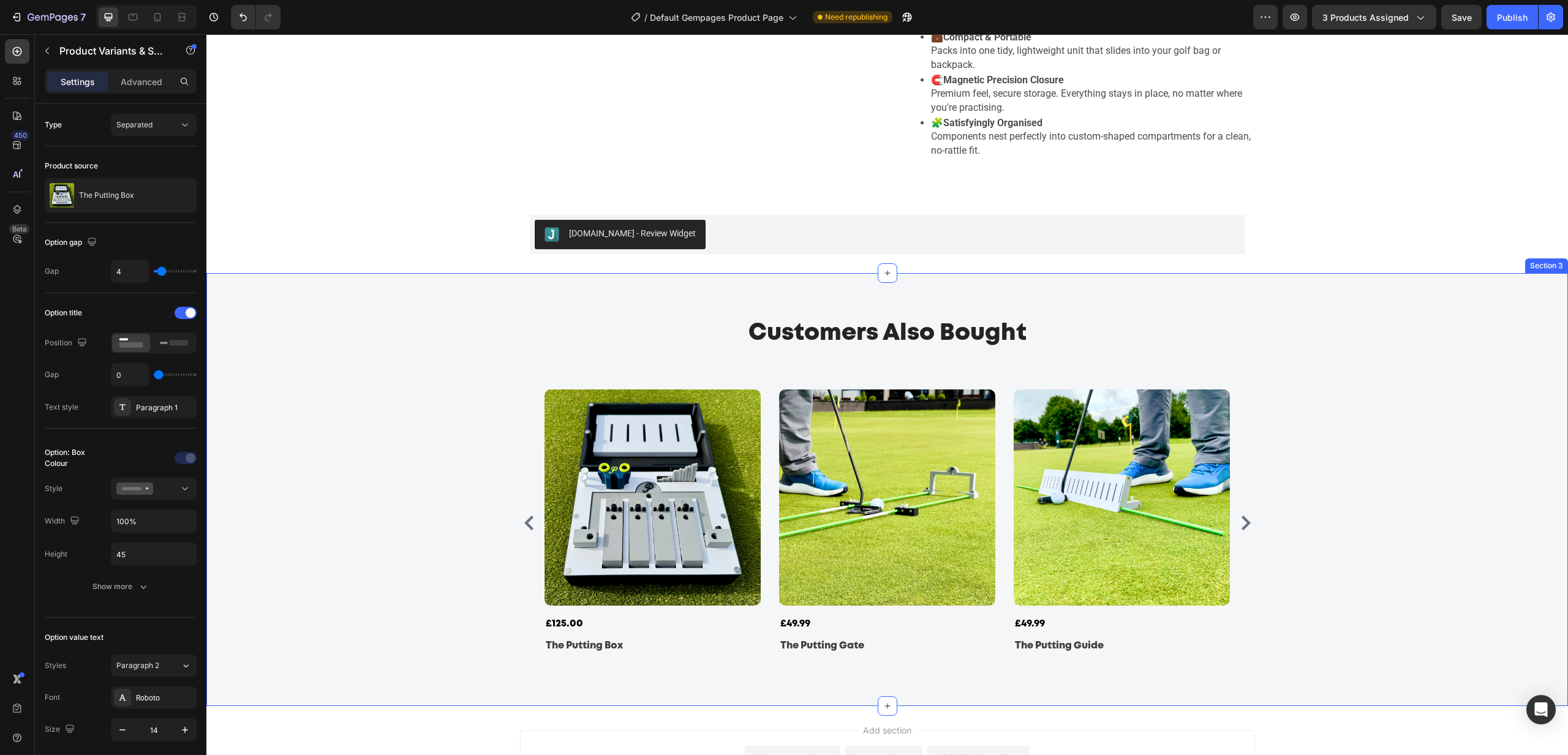
click at [1491, 333] on div "Customers Also Bought Heading Row Product Images £125.00 (P) Price (P) Price Th…" at bounding box center [887, 489] width 1343 height 344
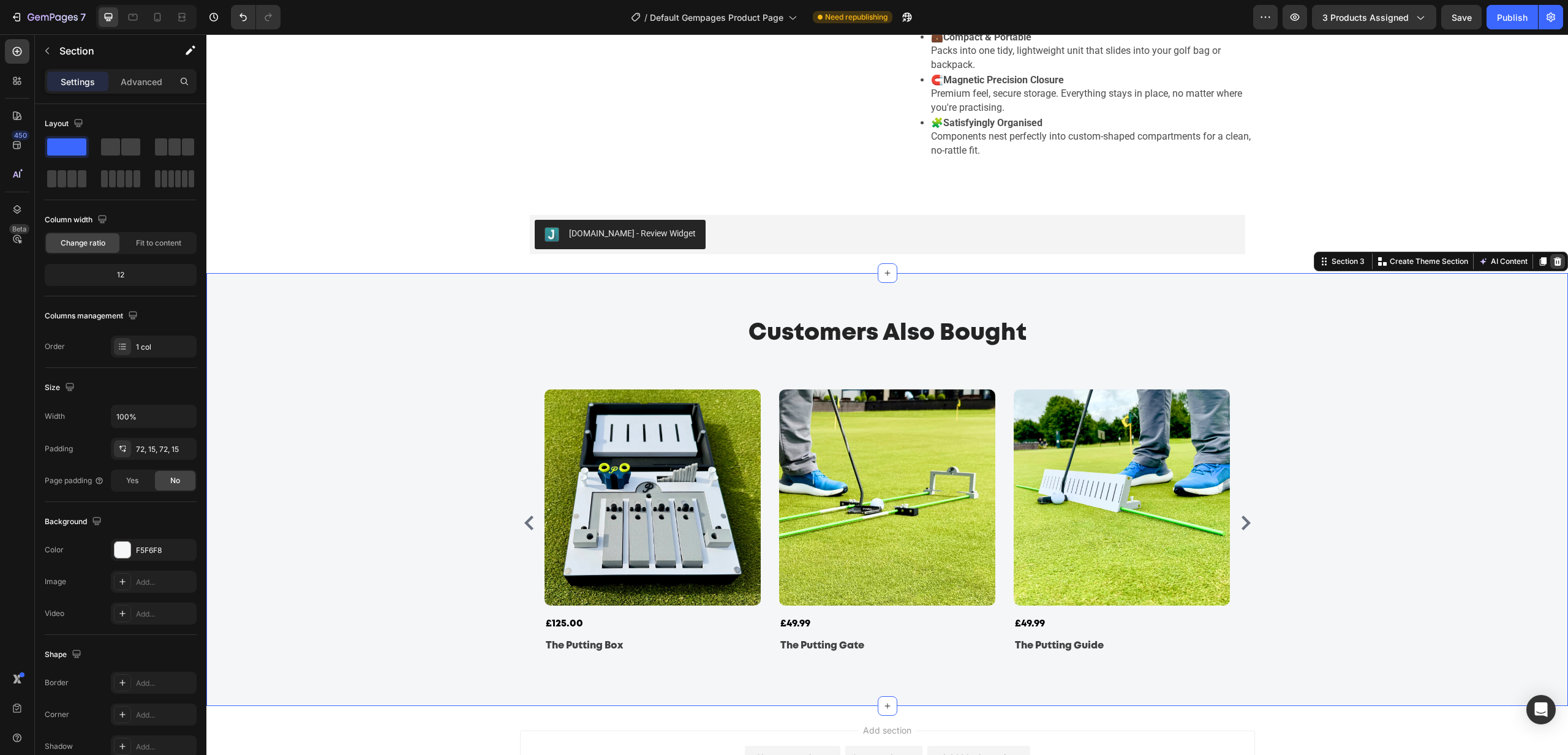
click at [1564, 259] on div at bounding box center [1558, 261] width 14 height 14
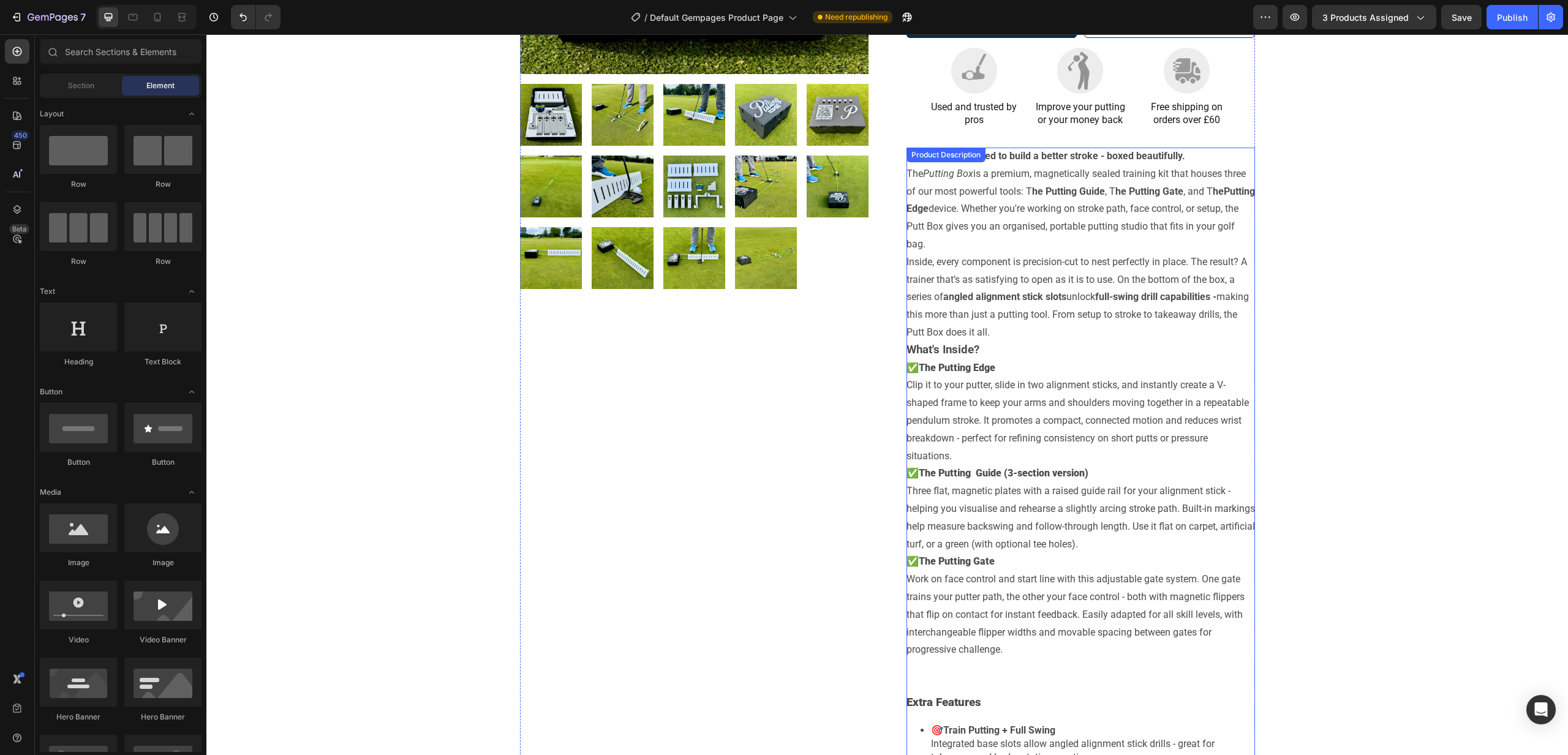
scroll to position [339, 0]
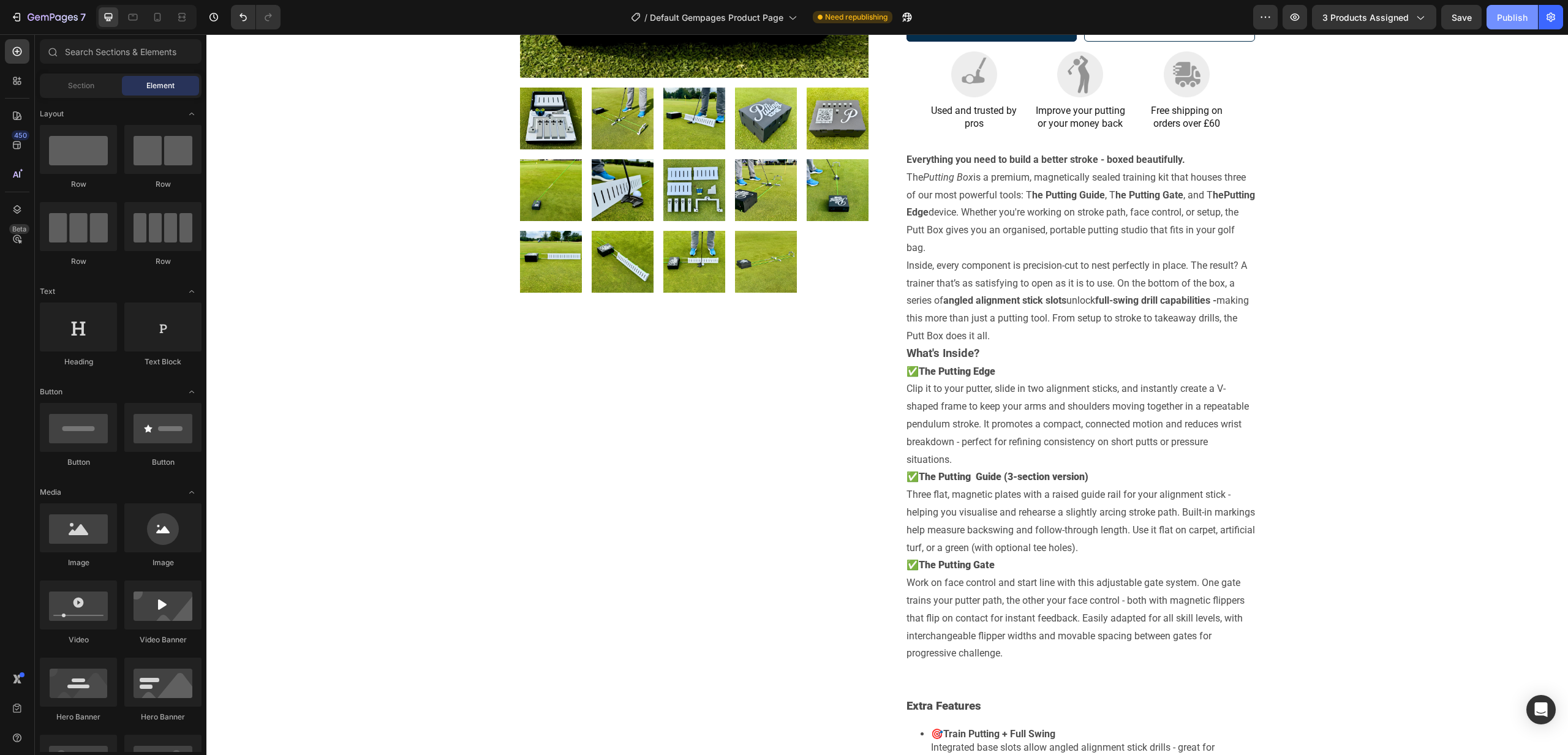
click at [1506, 24] on div "Publish" at bounding box center [1512, 18] width 31 height 13
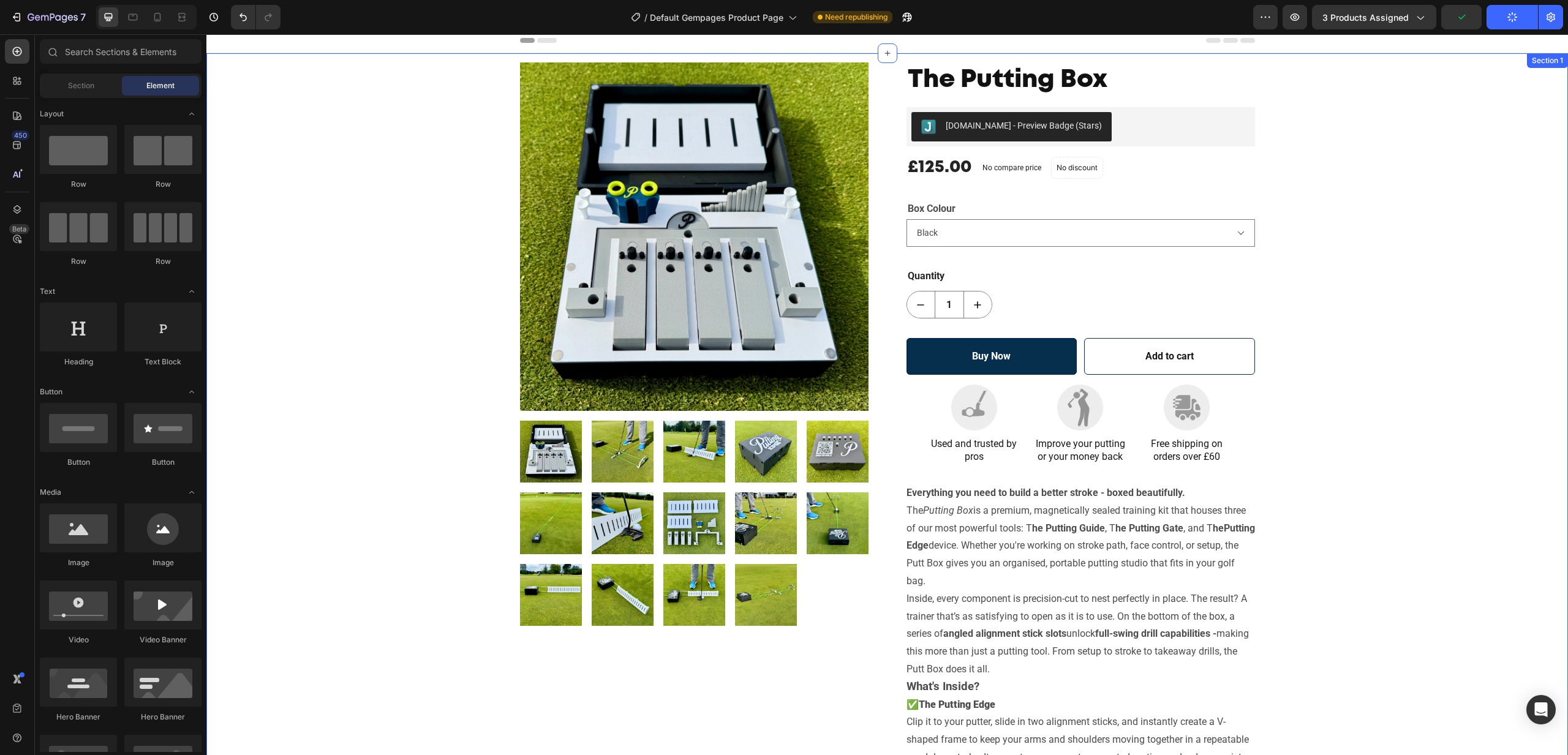
scroll to position [0, 0]
